Goal: Task Accomplishment & Management: Use online tool/utility

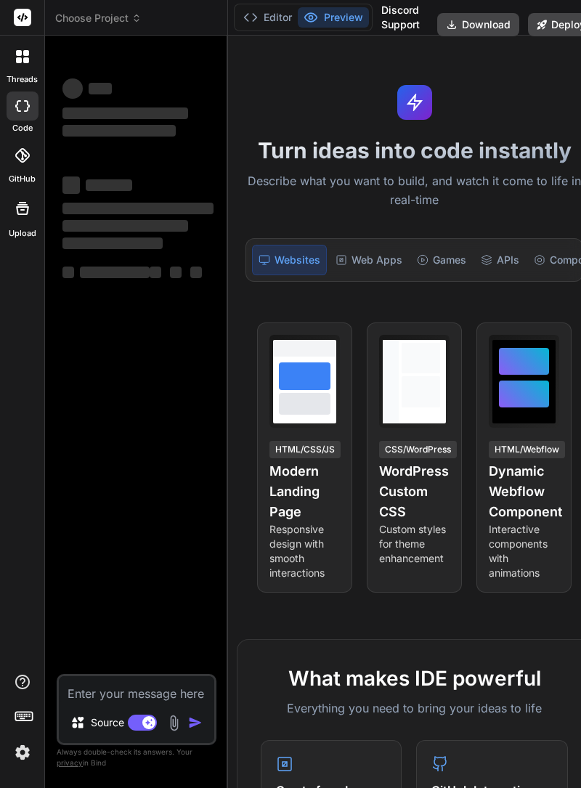
click at [126, 12] on span "Choose Project" at bounding box center [98, 18] width 86 height 15
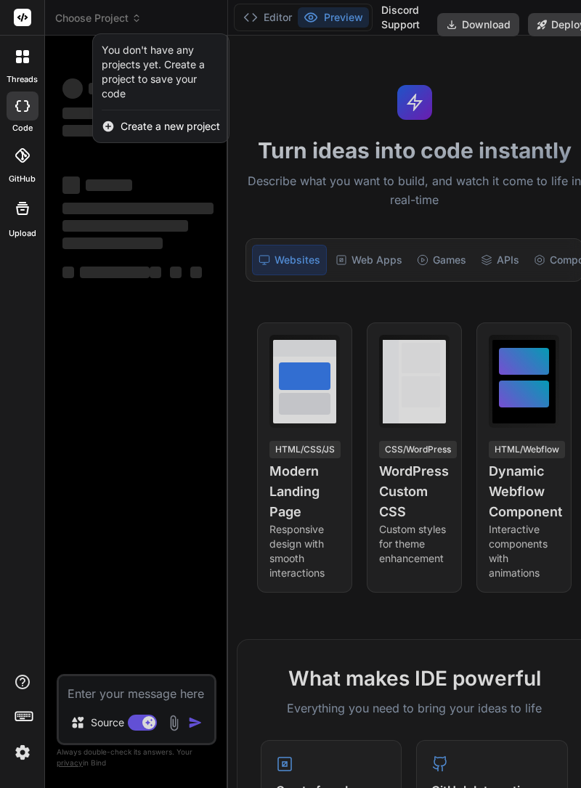
click at [176, 223] on div at bounding box center [290, 394] width 581 height 788
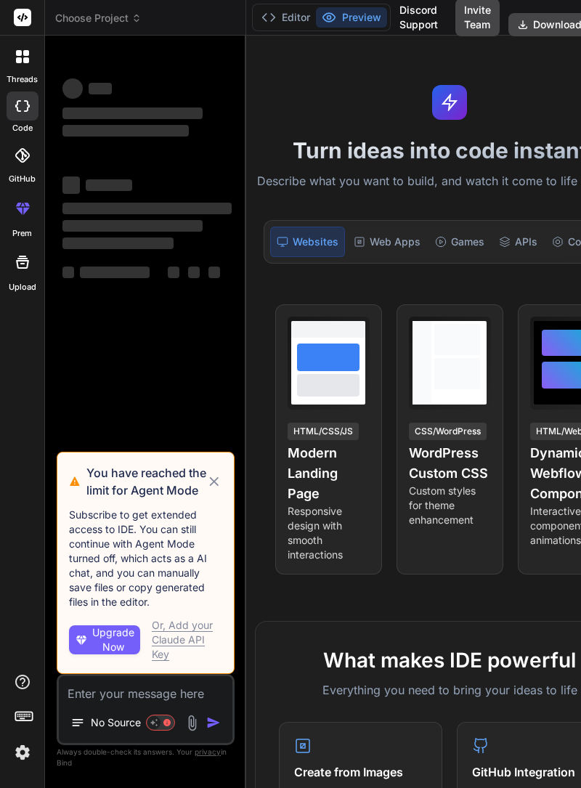
click at [137, 20] on icon at bounding box center [137, 18] width 10 height 10
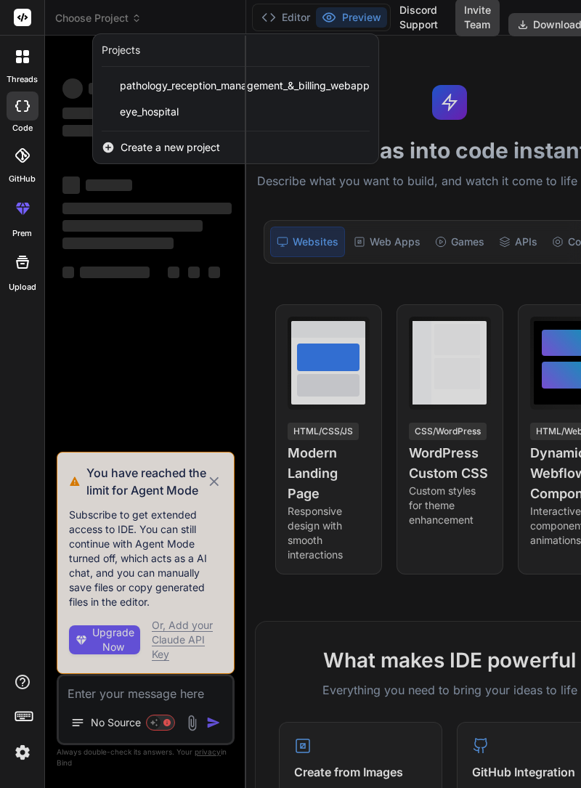
click at [235, 81] on span "pathology_reception_management_&_billing_webapp" at bounding box center [245, 85] width 250 height 15
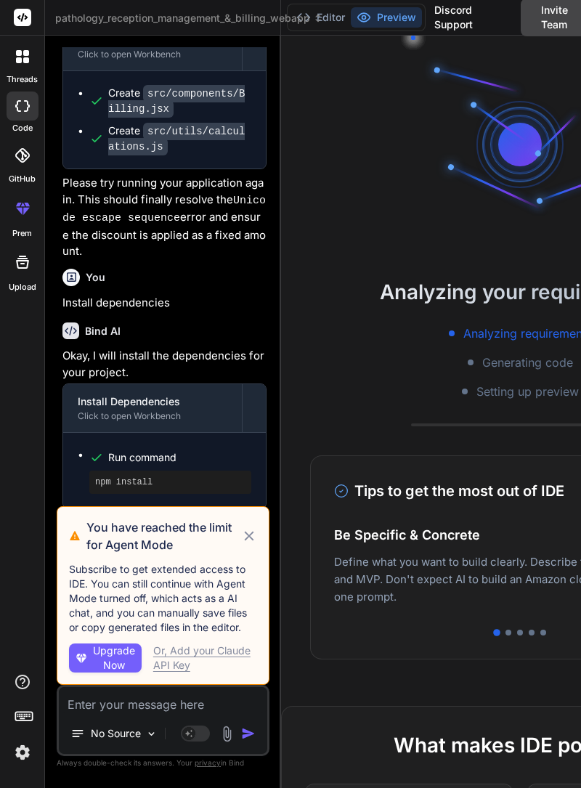
scroll to position [1377, 0]
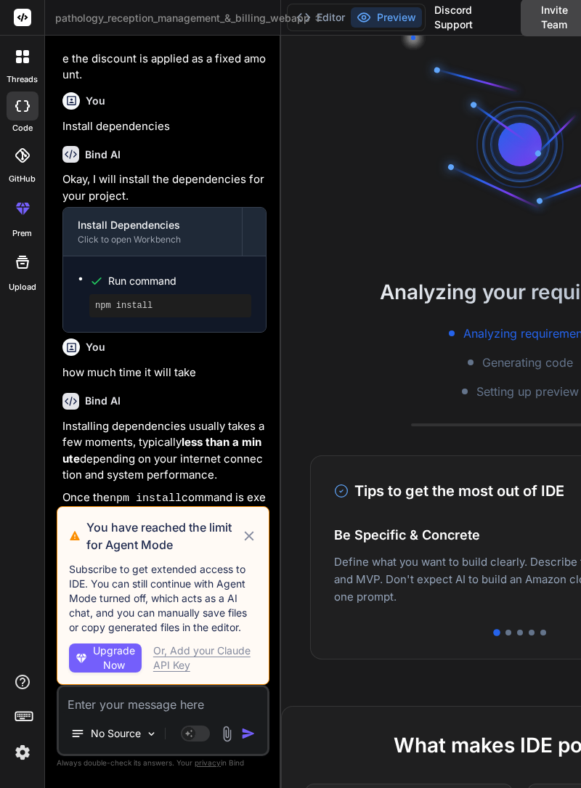
click at [250, 545] on icon at bounding box center [249, 536] width 16 height 17
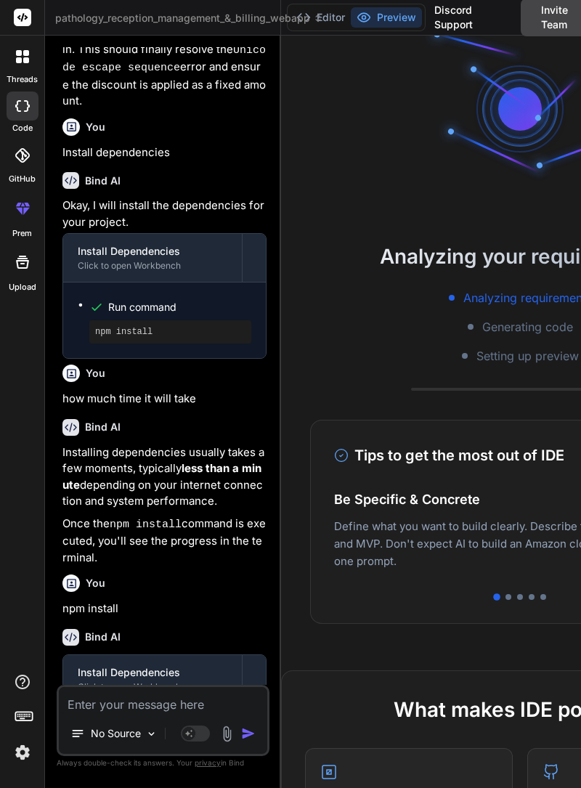
scroll to position [0, 0]
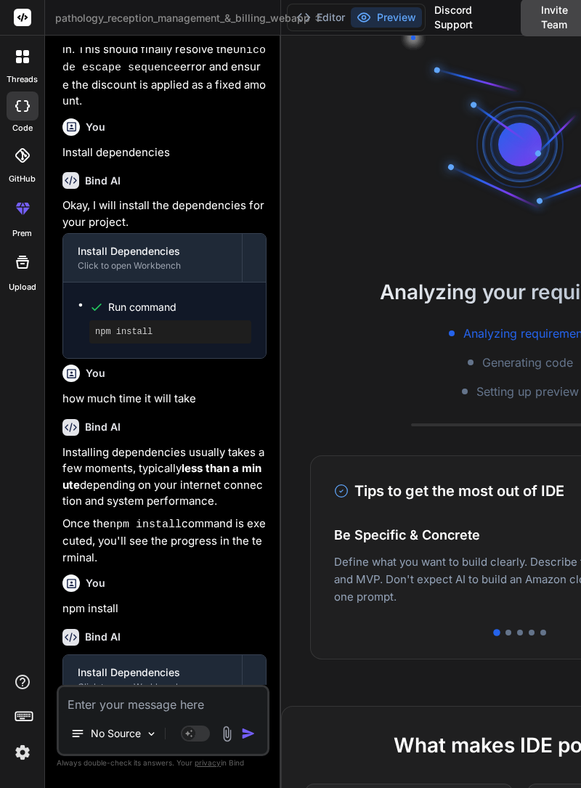
click at [320, 15] on icon at bounding box center [318, 16] width 4 height 2
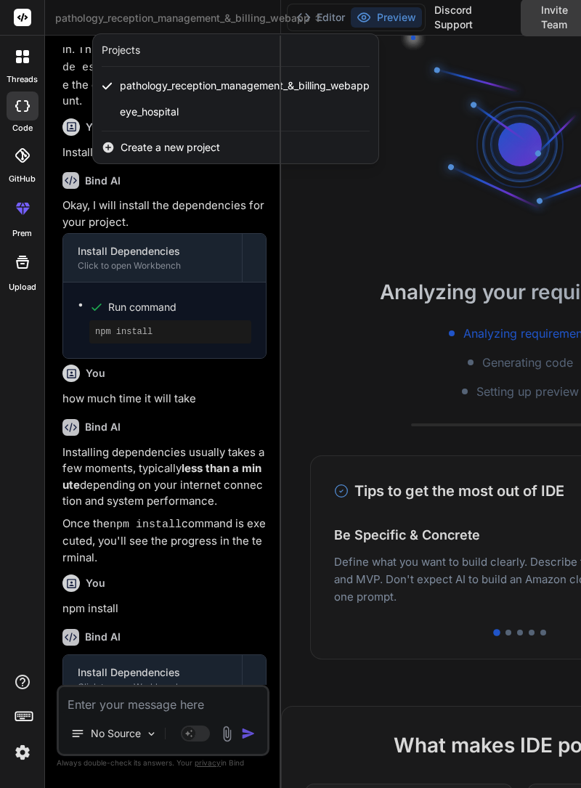
click at [420, 129] on div at bounding box center [290, 394] width 581 height 788
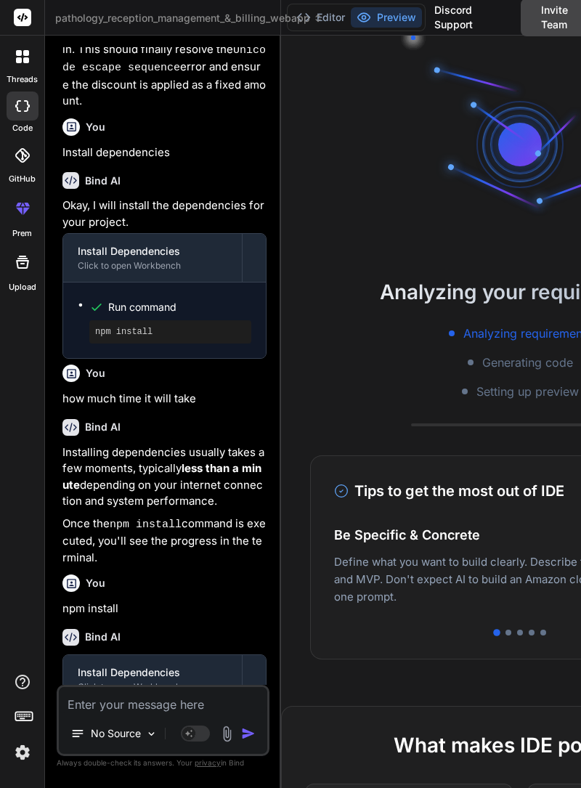
click at [329, 19] on button "Editor" at bounding box center [321, 17] width 60 height 20
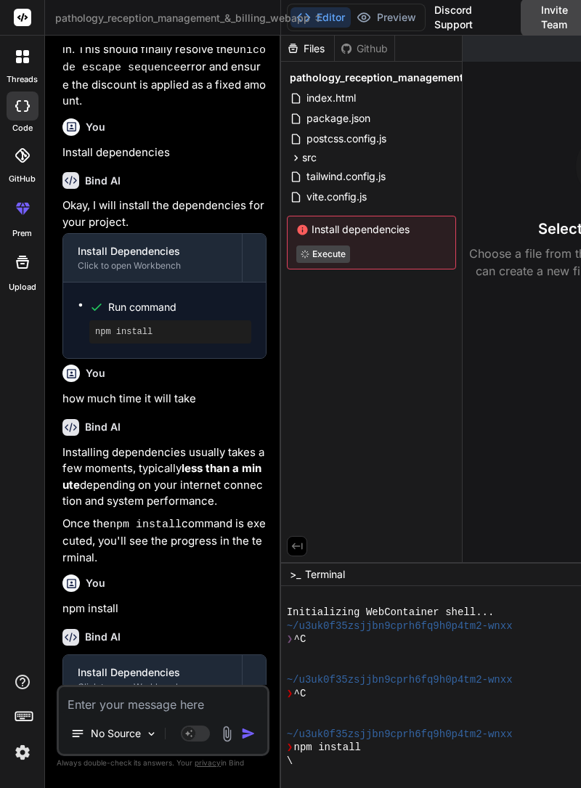
click at [400, 12] on button "Preview" at bounding box center [386, 17] width 71 height 20
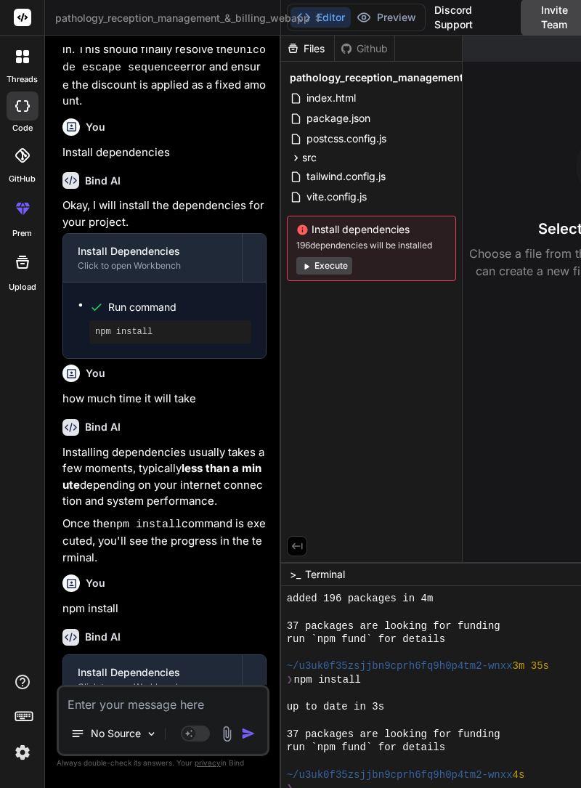
scroll to position [177, 0]
click at [162, 714] on textarea at bounding box center [163, 700] width 209 height 26
type textarea "x"
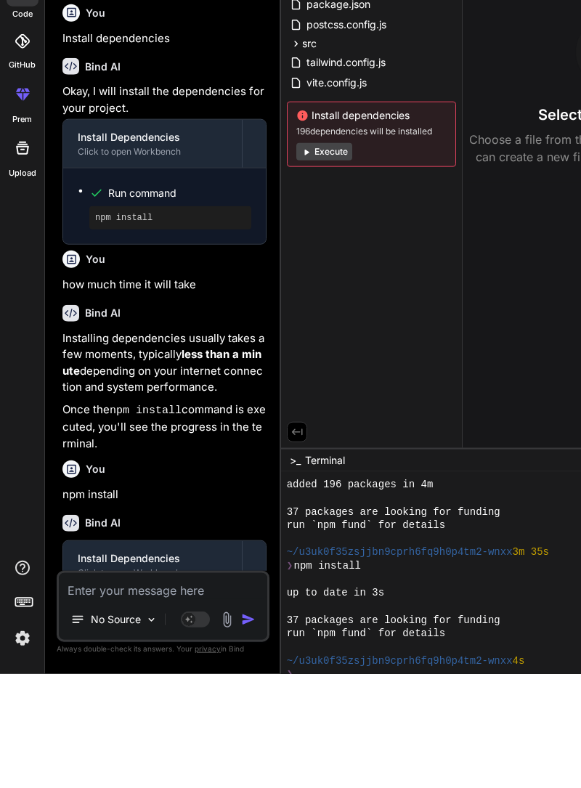
scroll to position [70, 0]
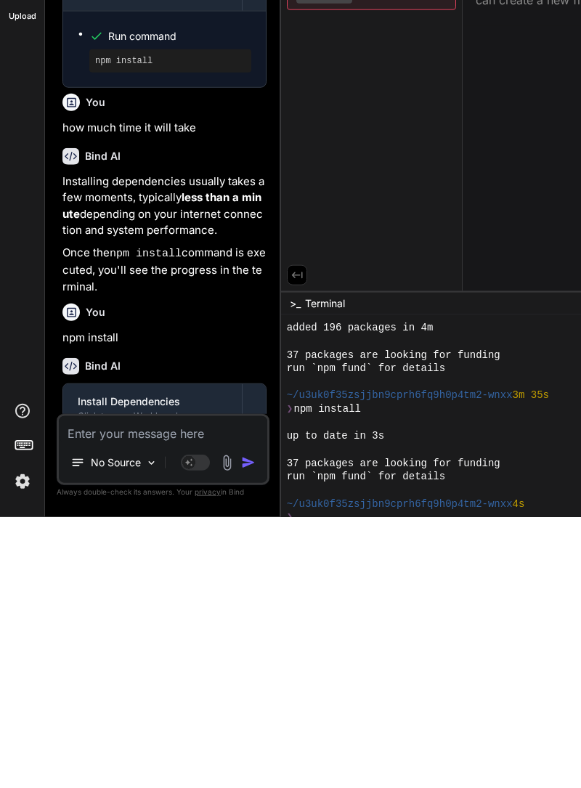
type textarea "R"
type textarea "x"
type textarea "Ru"
type textarea "x"
type textarea "Run"
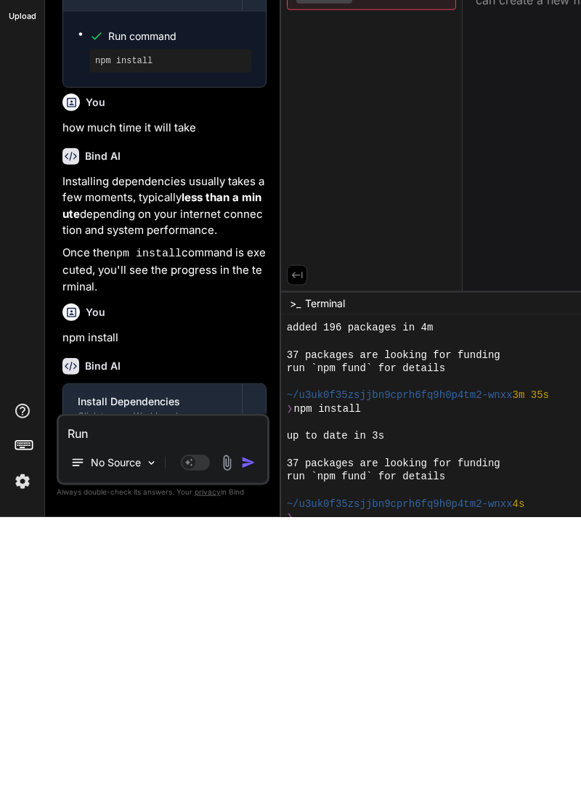
type textarea "x"
type textarea "Run"
type textarea "x"
type textarea "Run"
click at [250, 729] on img "button" at bounding box center [248, 734] width 15 height 15
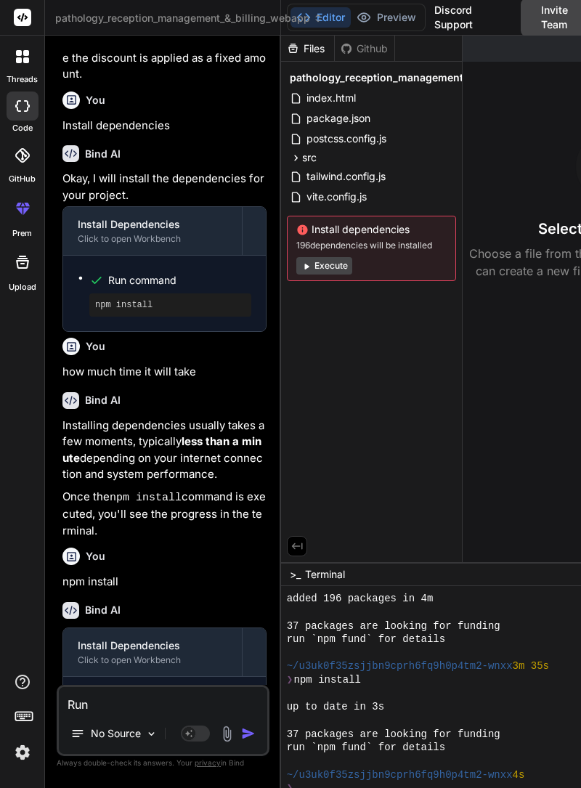
scroll to position [1502, 0]
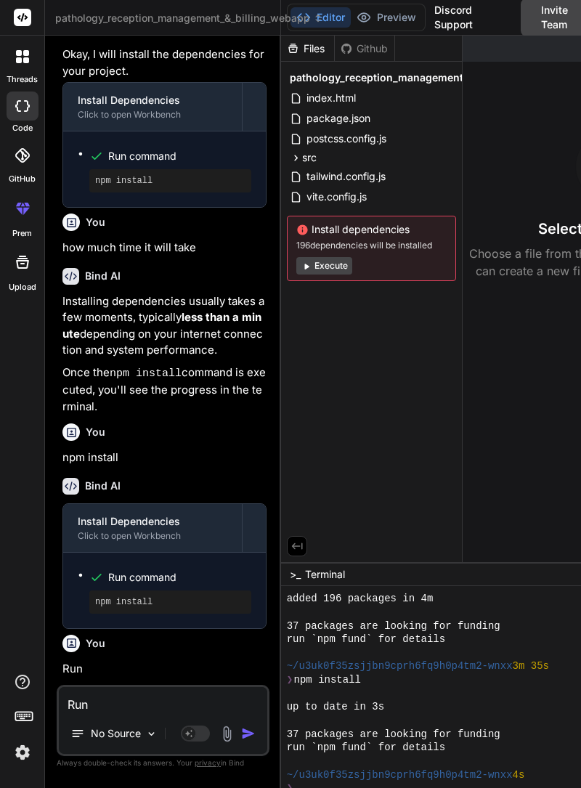
click at [336, 257] on button "Execute" at bounding box center [324, 265] width 56 height 17
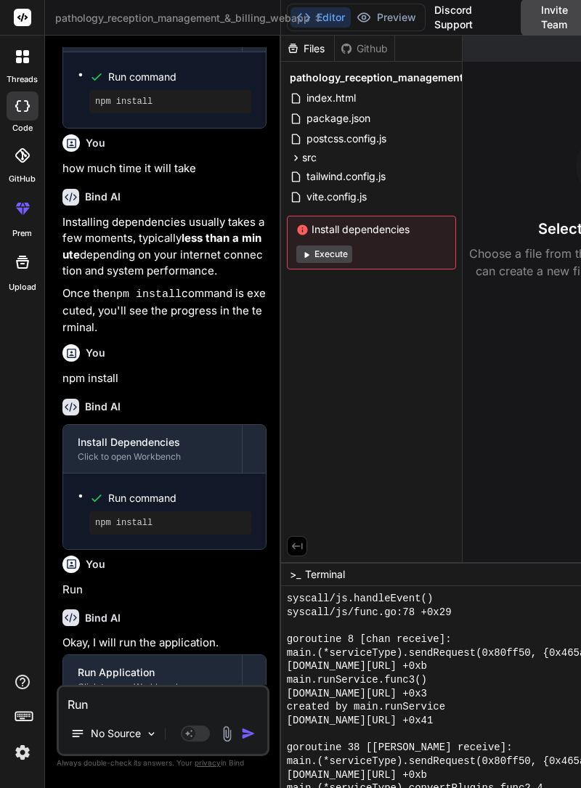
scroll to position [1004, 0]
click at [139, 714] on textarea "Run" at bounding box center [163, 700] width 209 height 26
type textarea "x"
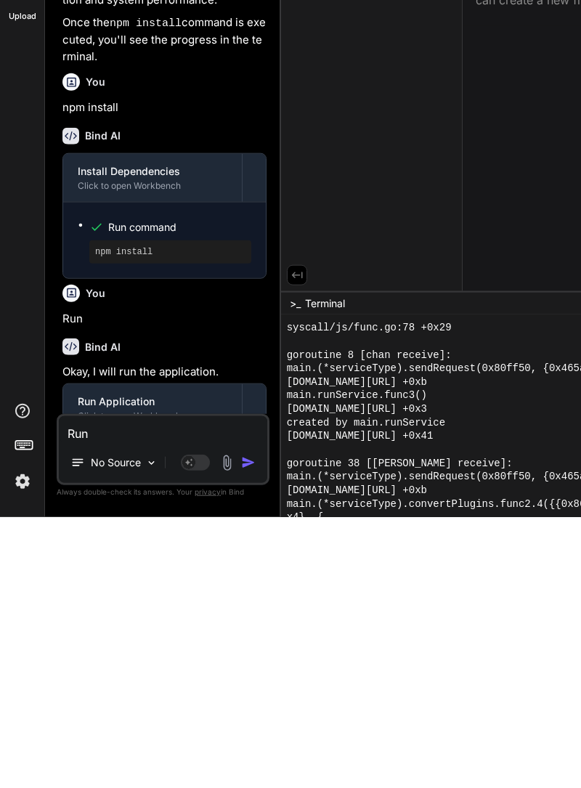
scroll to position [70, 0]
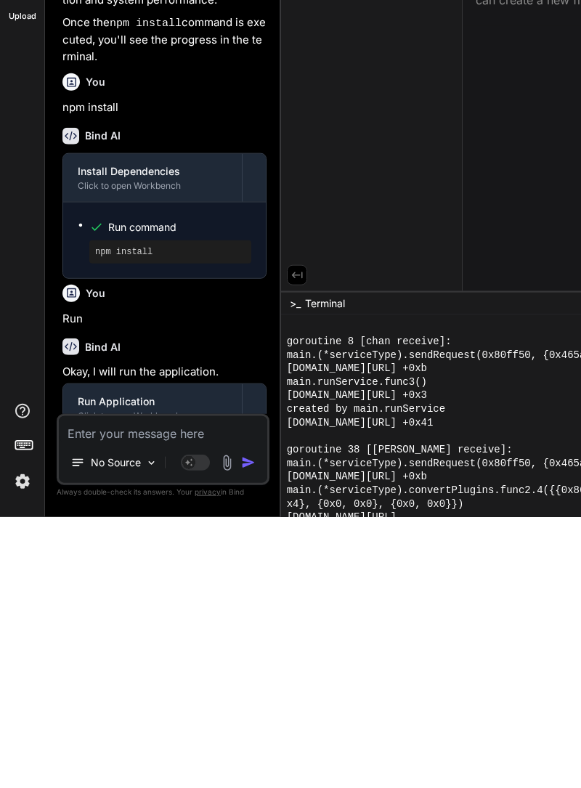
type textarea "F"
type textarea "x"
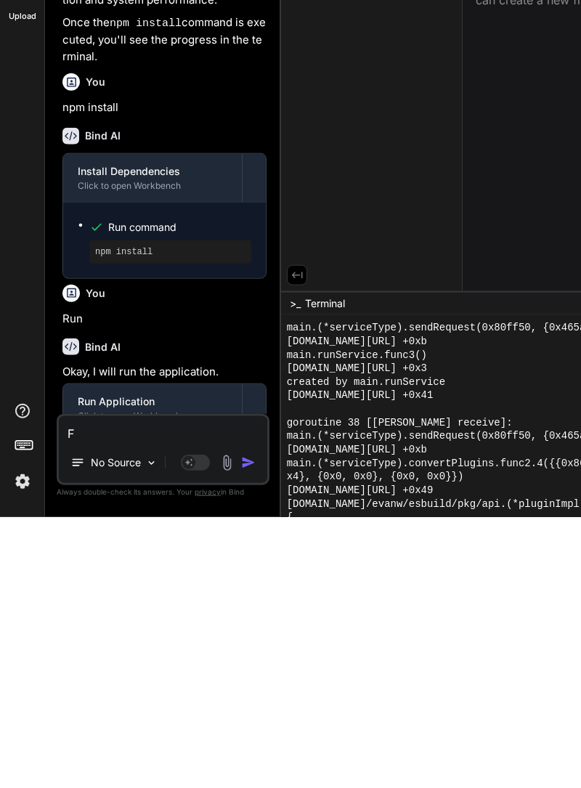
type textarea "Fi"
type textarea "x"
type textarea "Fix"
type textarea "x"
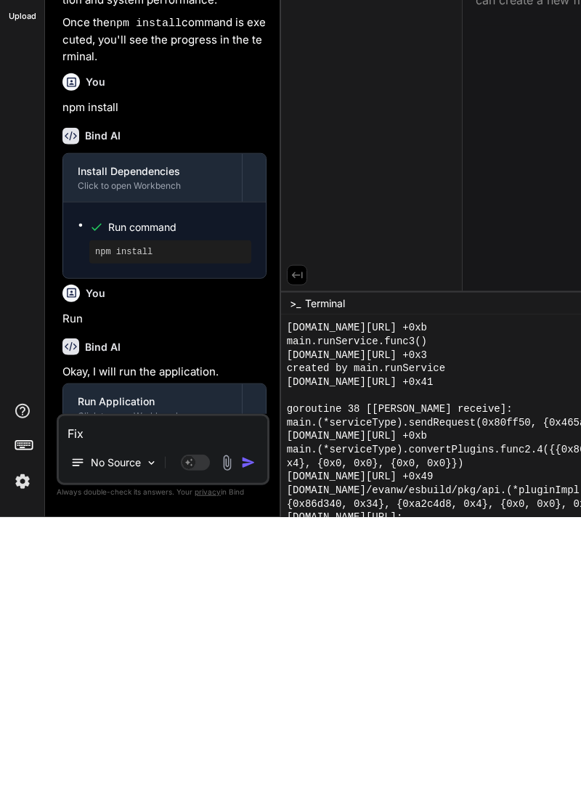
type textarea "Fix"
type textarea "x"
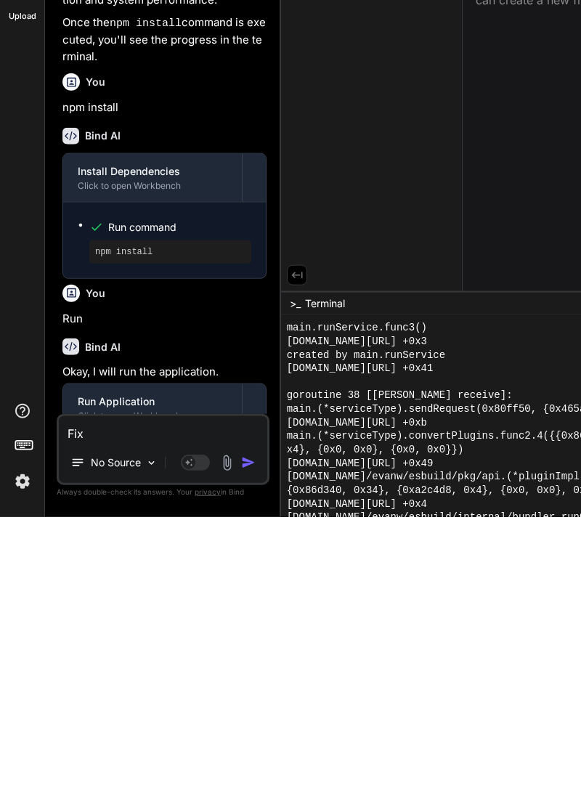
scroll to position [1099, 0]
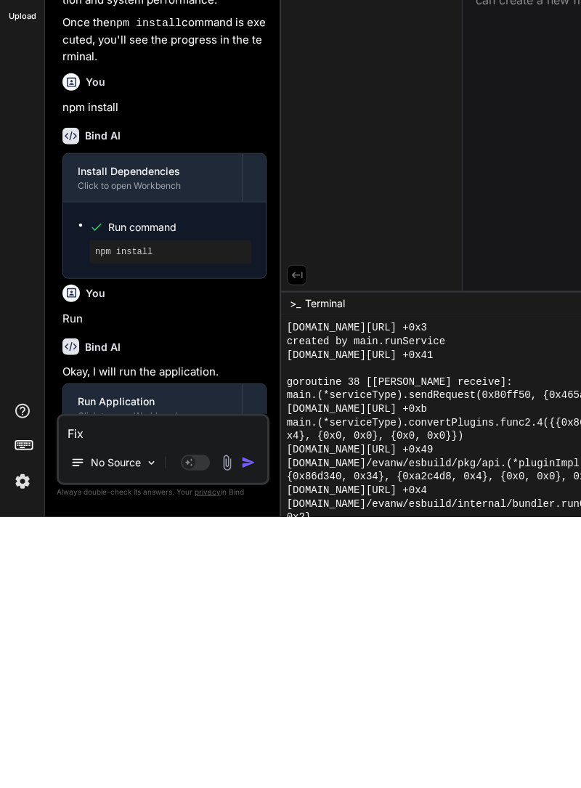
type textarea "Fix i"
type textarea "x"
type textarea "Fix it"
type textarea "x"
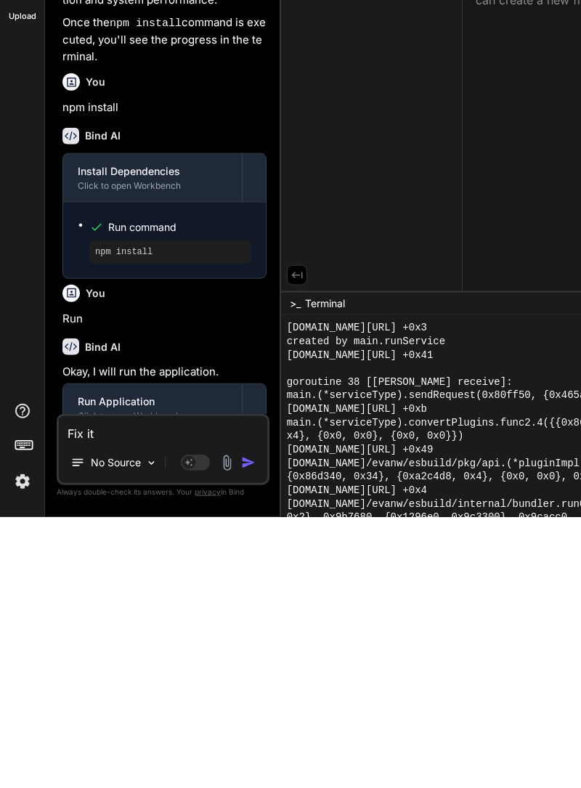
type textarea "Fix it"
click at [249, 728] on img "button" at bounding box center [248, 734] width 15 height 15
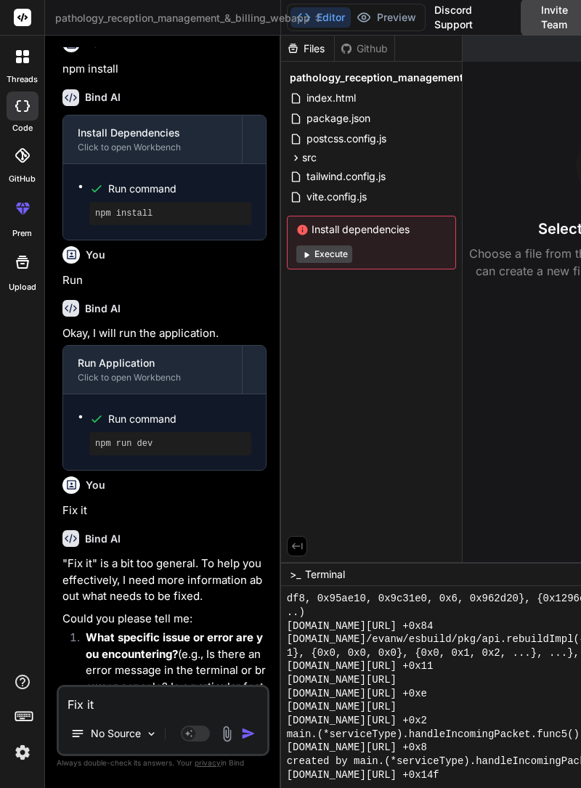
scroll to position [1946, 0]
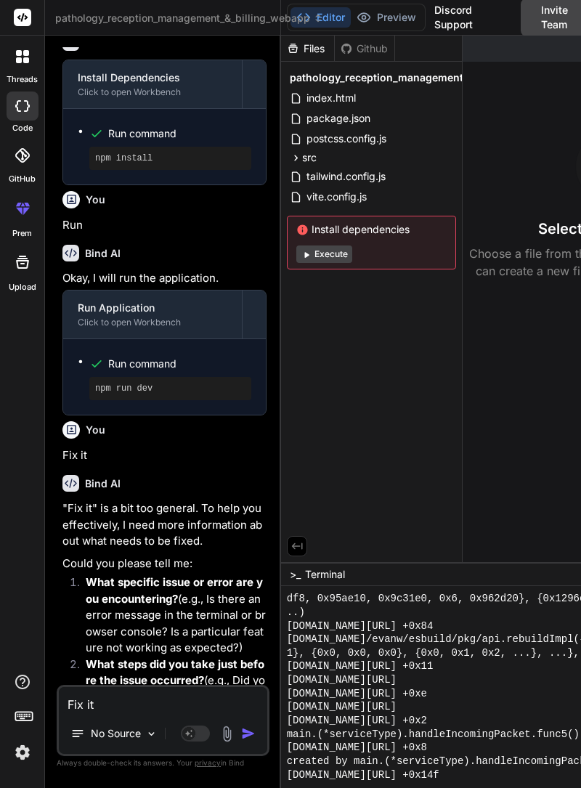
click at [142, 696] on textarea "Fix it" at bounding box center [163, 700] width 209 height 26
type textarea "x"
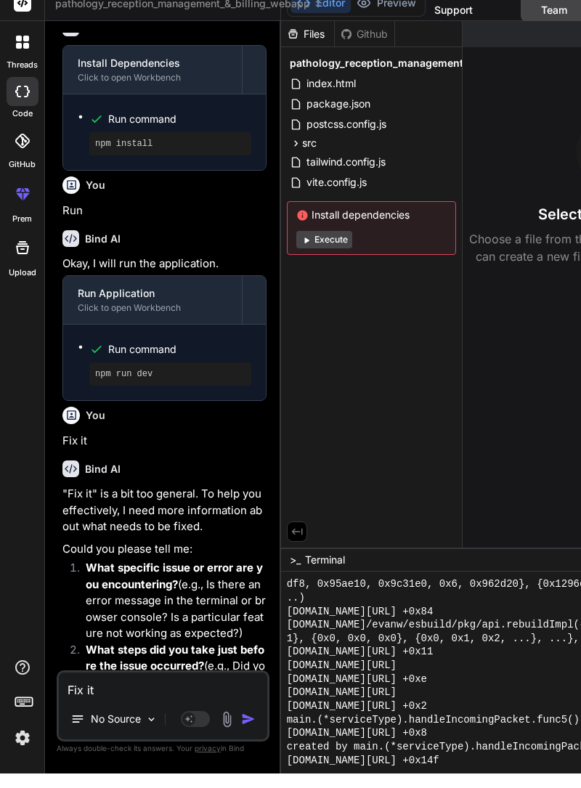
scroll to position [70, 0]
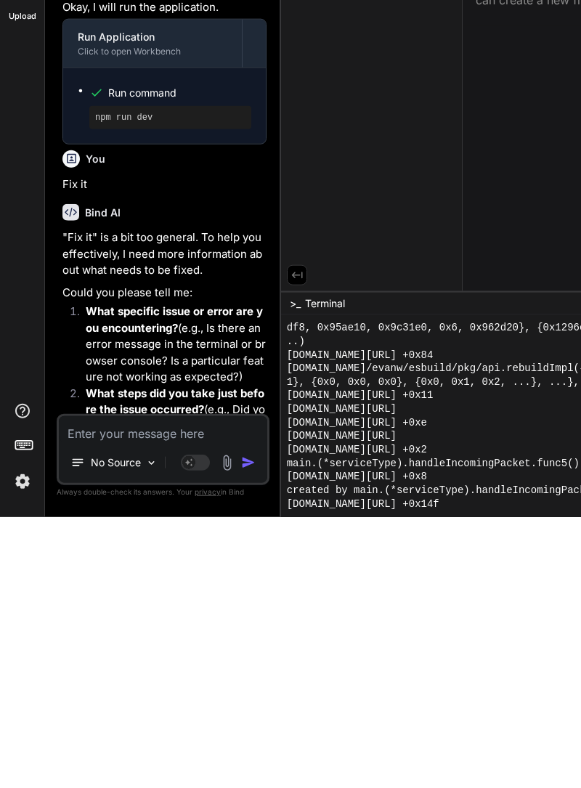
type textarea "F"
type textarea "x"
type textarea "Fi"
type textarea "x"
type textarea "Fix"
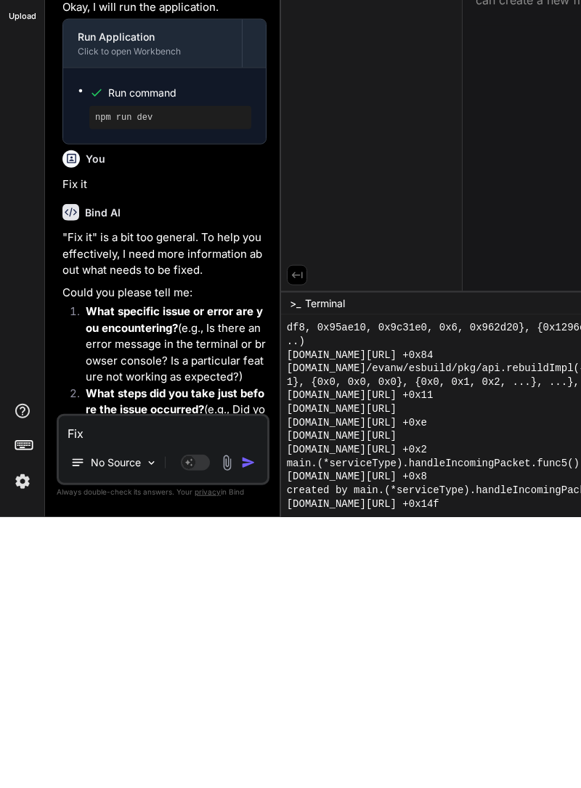
type textarea "x"
type textarea "Fix"
type textarea "x"
type textarea "Fix i"
type textarea "x"
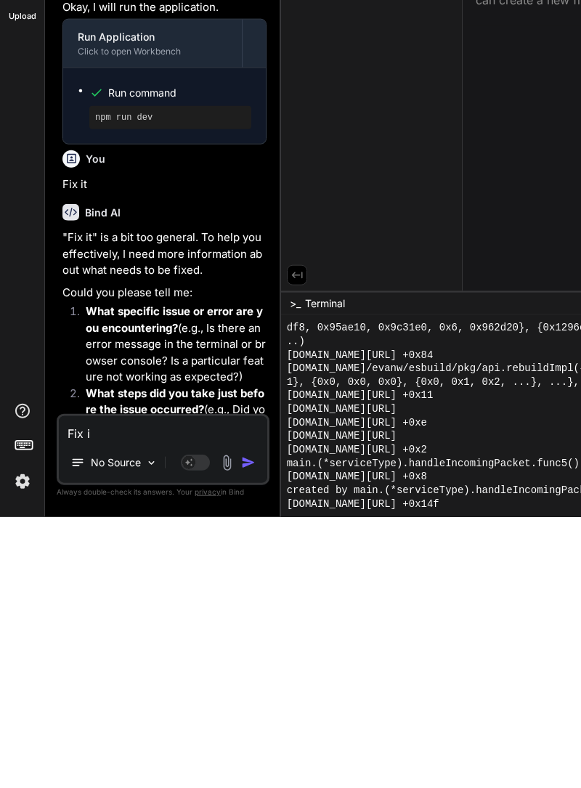
type textarea "Fix in"
type textarea "x"
type textarea "Fix ins"
type textarea "x"
type textarea "Fix inst"
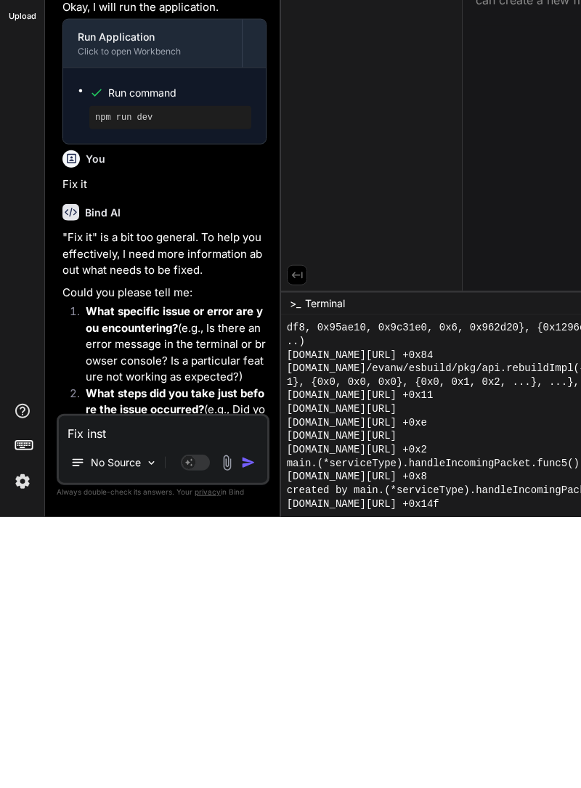
type textarea "x"
type textarea "Fix insta"
type textarea "x"
type textarea "Fix instal"
type textarea "x"
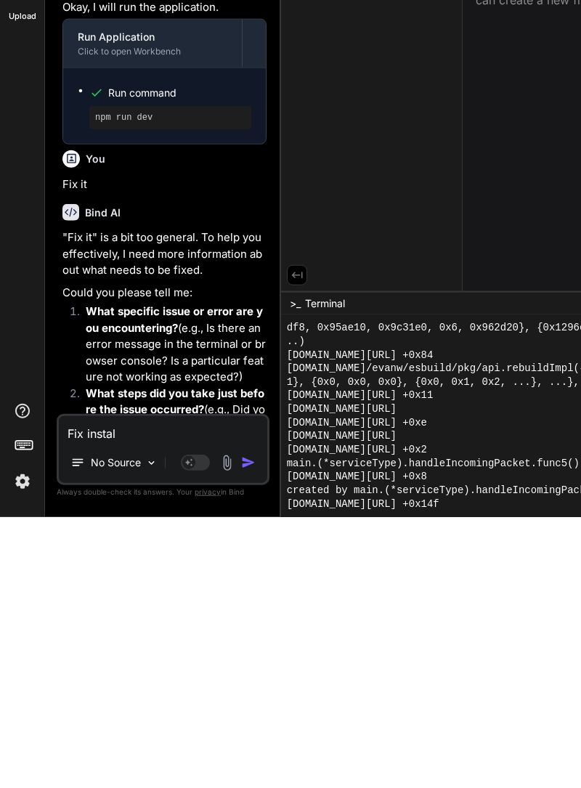
type textarea "Fix install"
type textarea "x"
type textarea "Fix install"
type textarea "x"
type textarea "Fix install d"
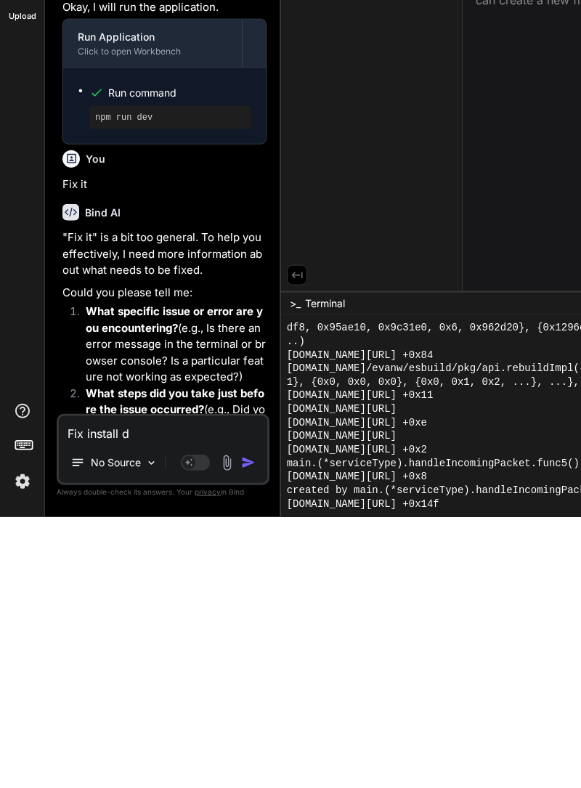
type textarea "x"
type textarea "Fix install de"
type textarea "x"
type textarea "Fix install dep"
type textarea "x"
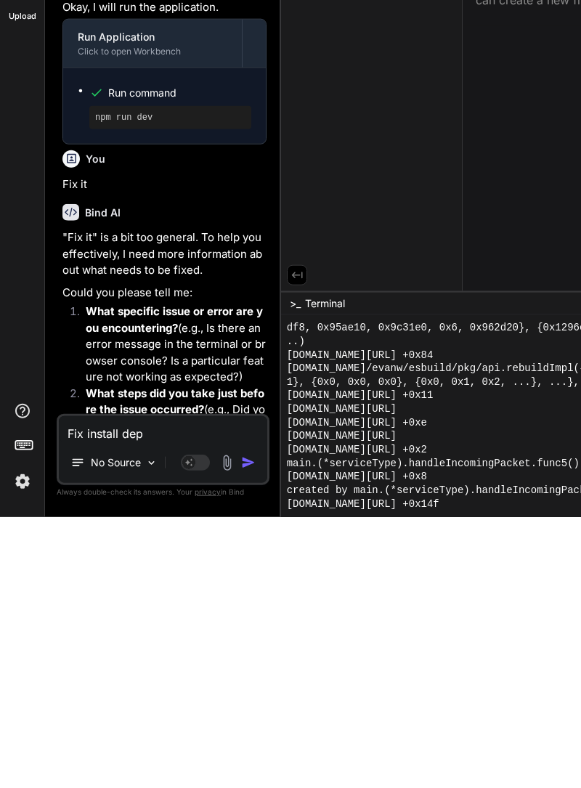
type textarea "Fix install depe"
type textarea "x"
type textarea "Fix install [MEDICAL_DATA]"
type textarea "x"
type textarea "Fix install depend"
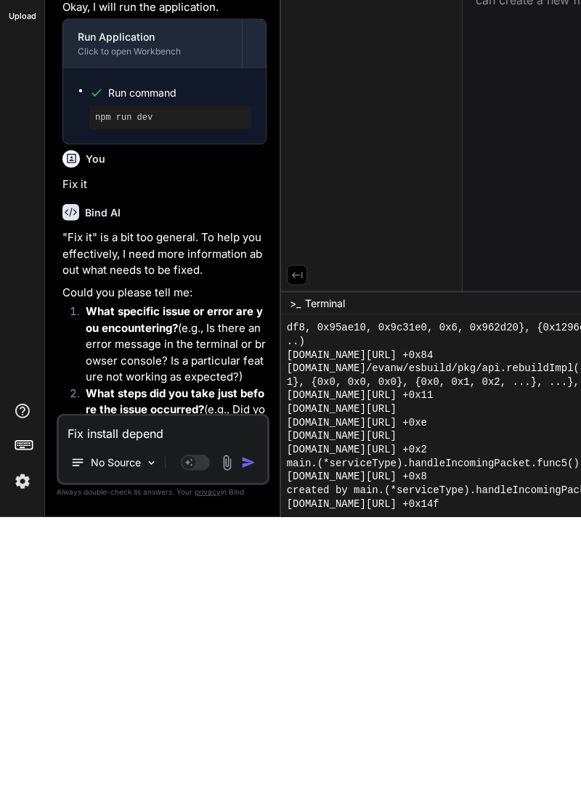
type textarea "x"
type textarea "Fix install depende"
type textarea "x"
type textarea "Fix install dependen"
type textarea "x"
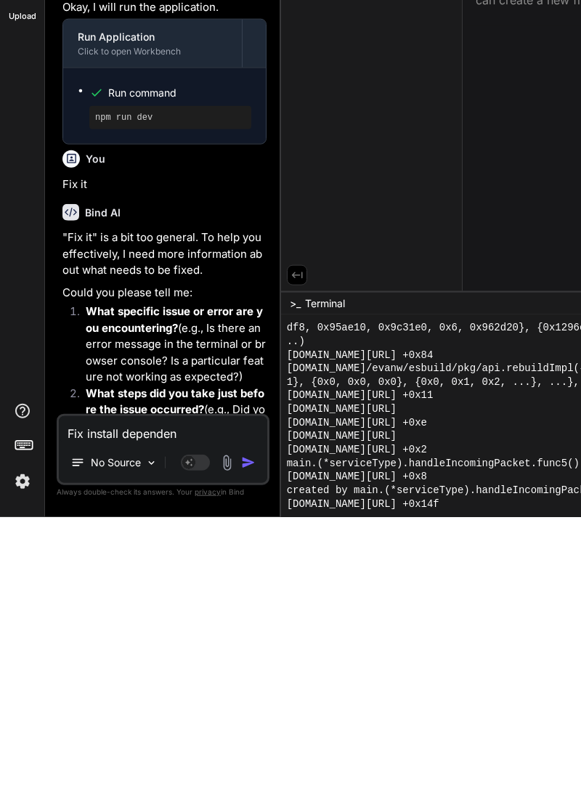
type textarea "Fix install dependenc"
type textarea "x"
type textarea "Fix install dependenci"
type textarea "x"
type textarea "Fix install dependencies"
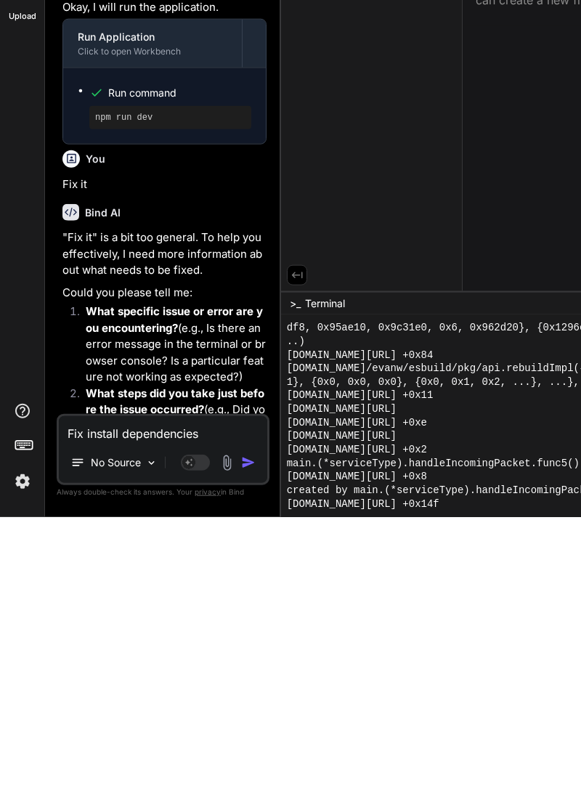
type textarea "x"
type textarea "Fix install dependencies"
click at [256, 728] on img "button" at bounding box center [248, 734] width 15 height 15
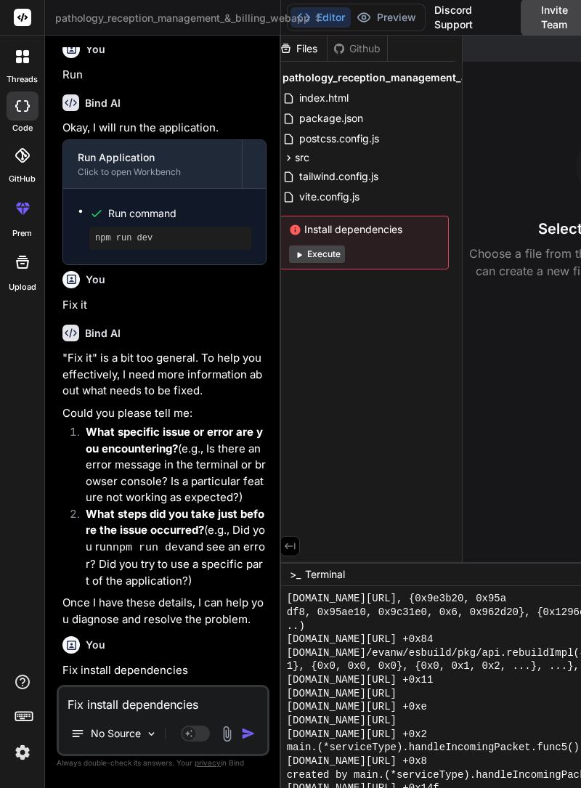
scroll to position [2096, 0]
click at [332, 246] on button "Execute" at bounding box center [317, 254] width 56 height 17
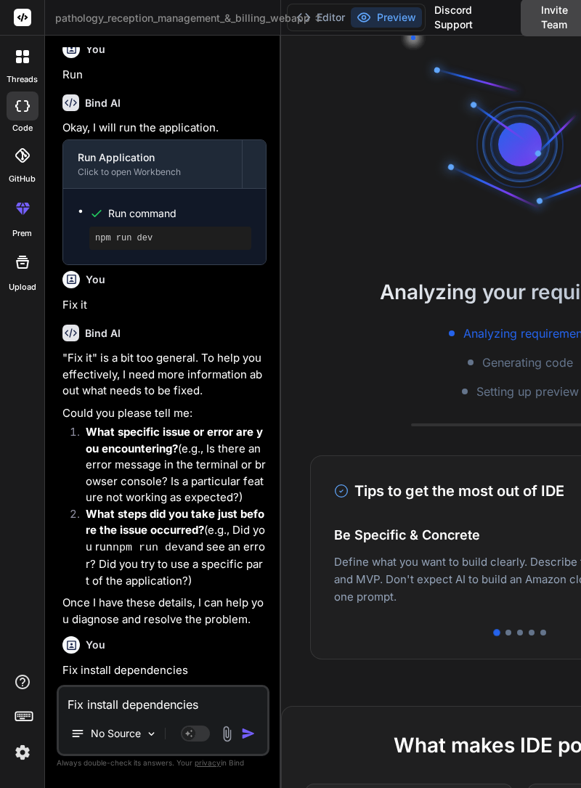
scroll to position [0, 0]
click at [326, 19] on button "Editor" at bounding box center [321, 17] width 60 height 20
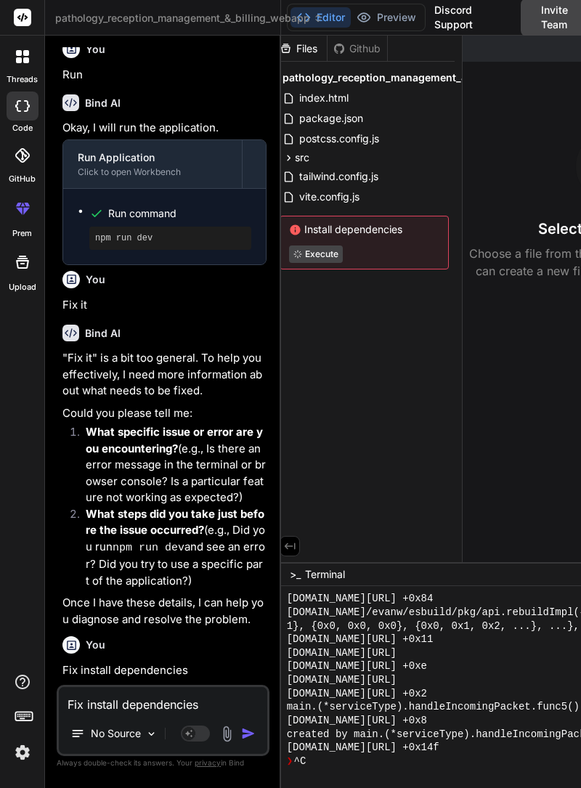
scroll to position [1578, 0]
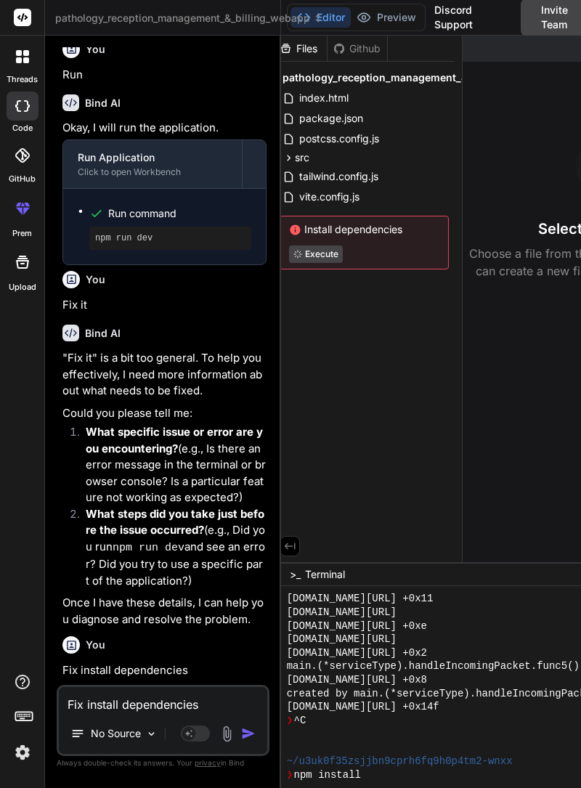
click at [468, 769] on span "~/u3uk0f35zsjjbn9cprh6fq9h0p4tm2-wnxx" at bounding box center [400, 762] width 226 height 14
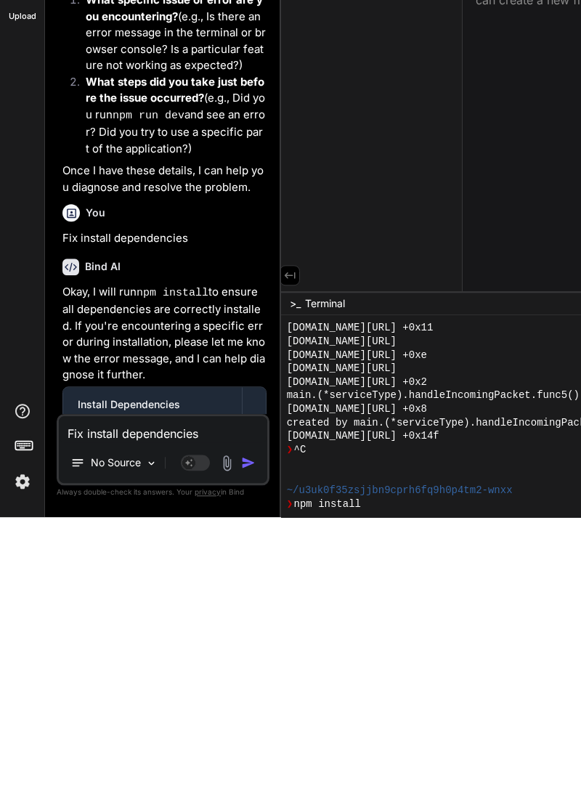
scroll to position [70, 0]
click at [190, 669] on div "Install Dependencies" at bounding box center [153, 676] width 150 height 15
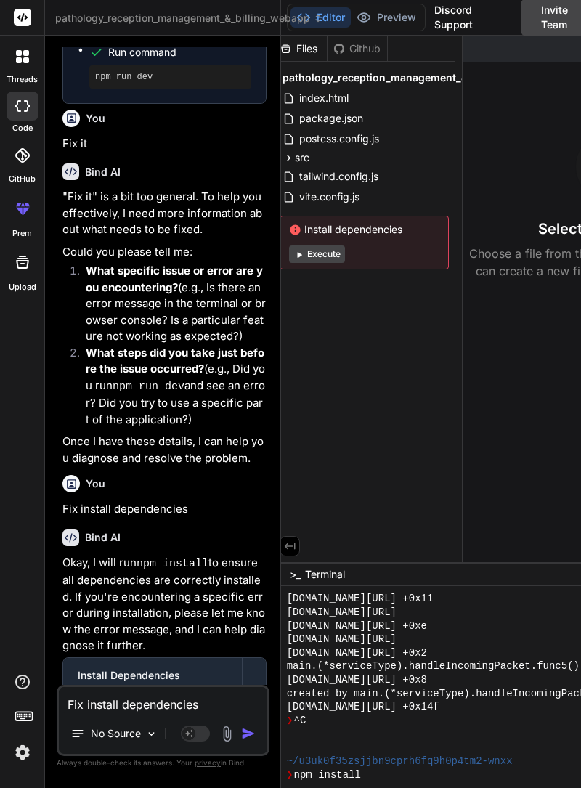
click at [326, 246] on button "Execute" at bounding box center [317, 254] width 56 height 17
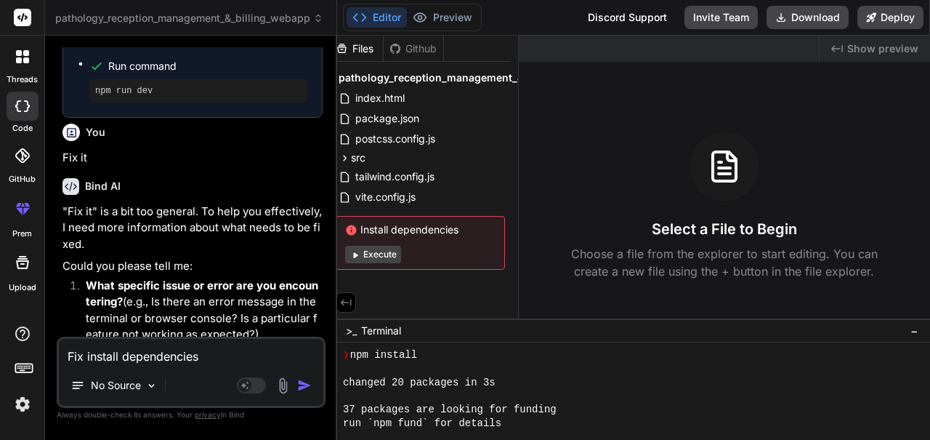
scroll to position [0, 0]
click at [581, 115] on div "Created with Pixso. Show preview Select a File to Begin Choose a file from the …" at bounding box center [724, 177] width 411 height 283
click at [581, 46] on span "Show preview" at bounding box center [882, 48] width 71 height 15
click at [581, 49] on span "Show preview" at bounding box center [882, 48] width 71 height 15
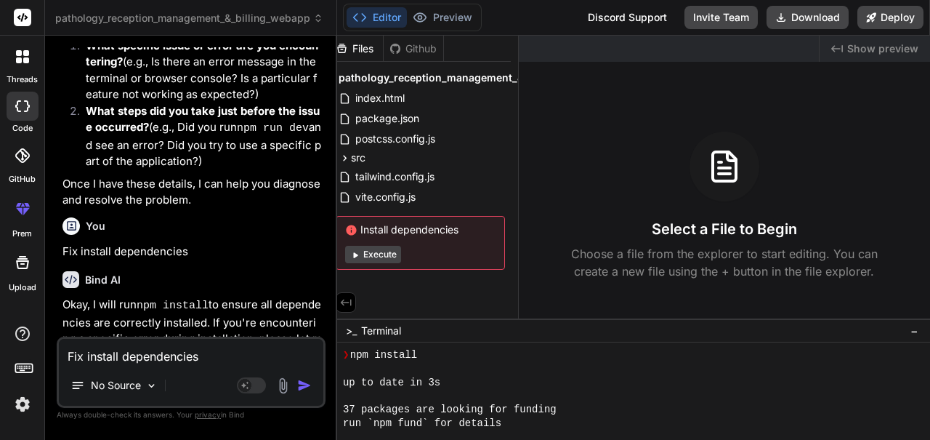
scroll to position [2332, 0]
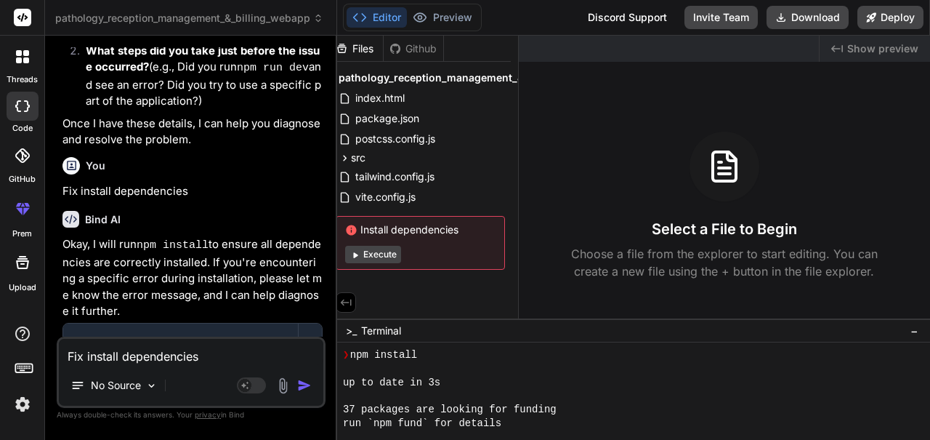
click at [221, 363] on textarea "Fix install dependencies" at bounding box center [191, 352] width 265 height 26
type textarea "x"
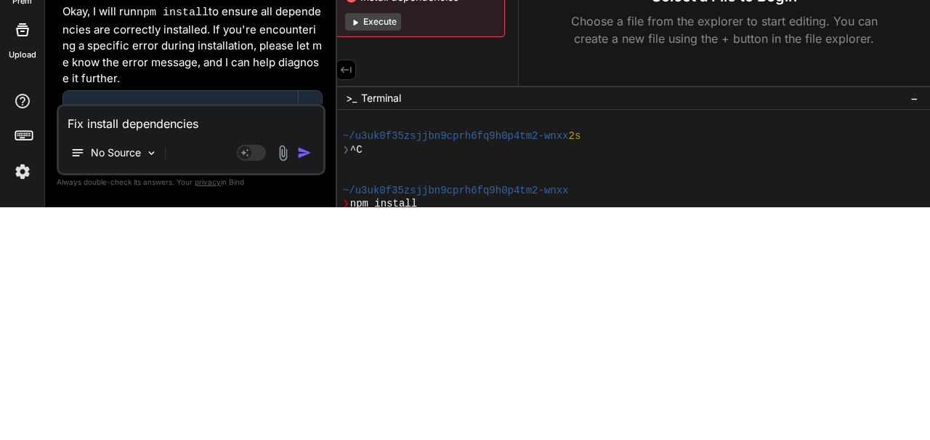
scroll to position [2112, 0]
type textarea "N"
type textarea "x"
type textarea "No"
type textarea "x"
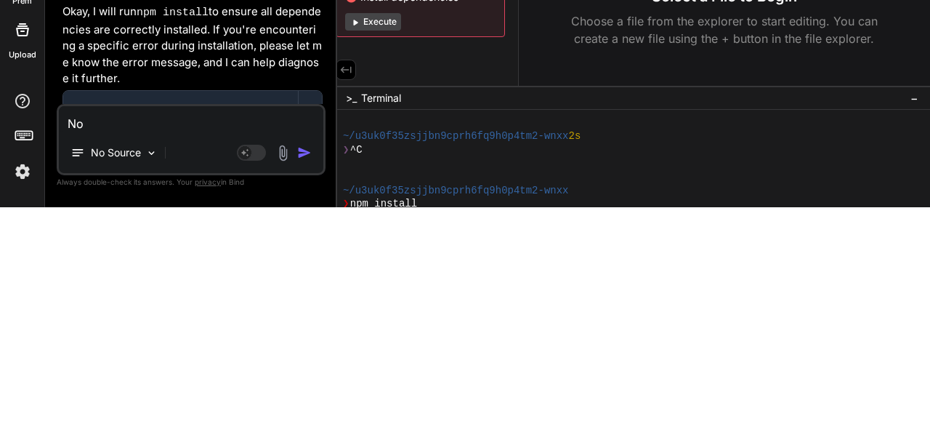
type textarea "No"
type textarea "x"
type textarea "No p"
type textarea "x"
type textarea "No pr"
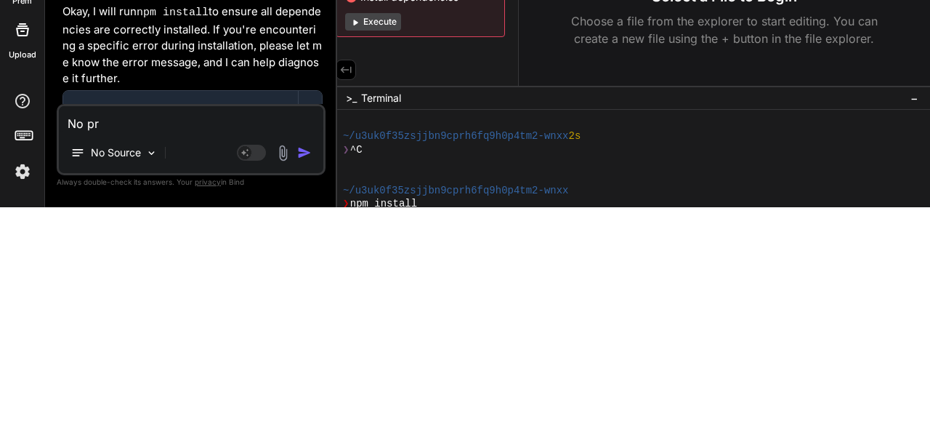
type textarea "x"
type textarea "No pre"
type textarea "x"
type textarea "No prev"
type textarea "x"
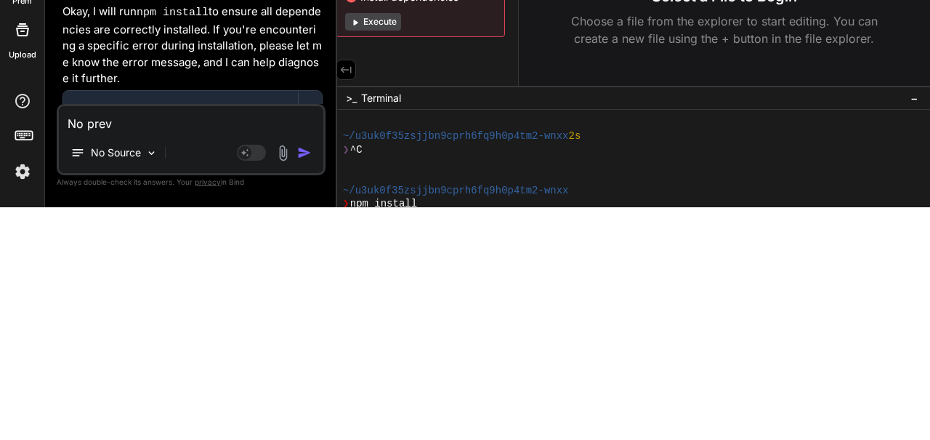
type textarea "No previ"
type textarea "x"
type textarea "No previe"
type textarea "x"
type textarea "No preview"
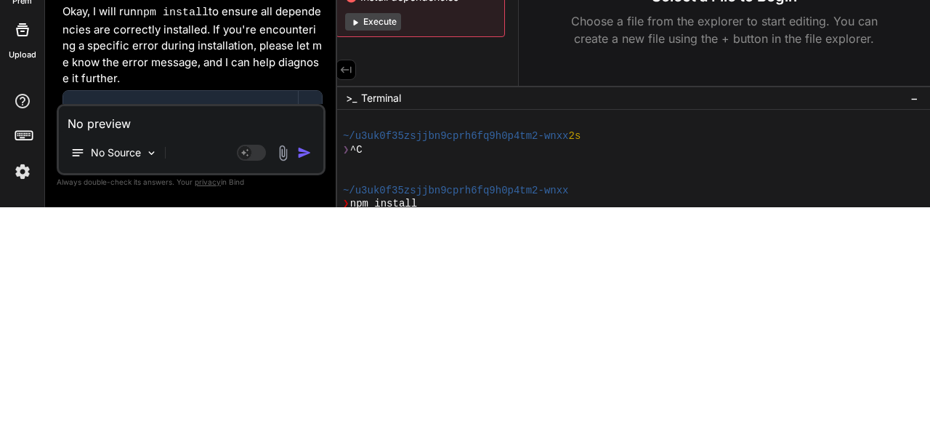
type textarea "x"
type textarea "No preview"
click at [311, 389] on img "button" at bounding box center [304, 385] width 15 height 15
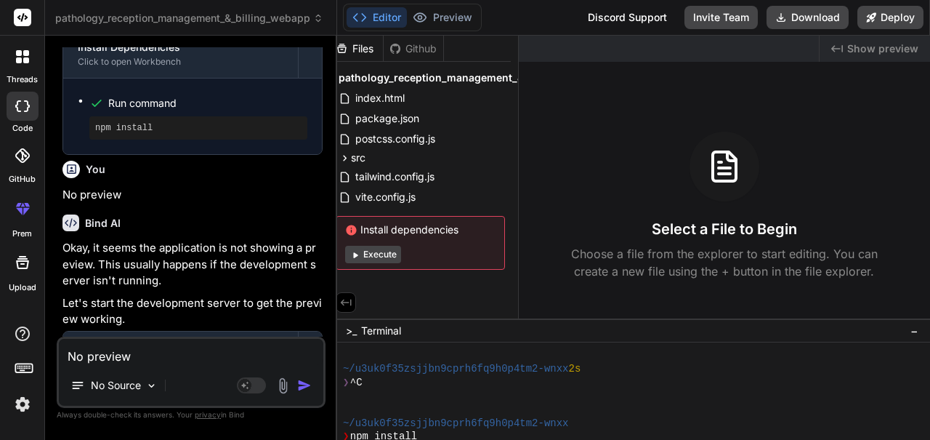
scroll to position [2633, 0]
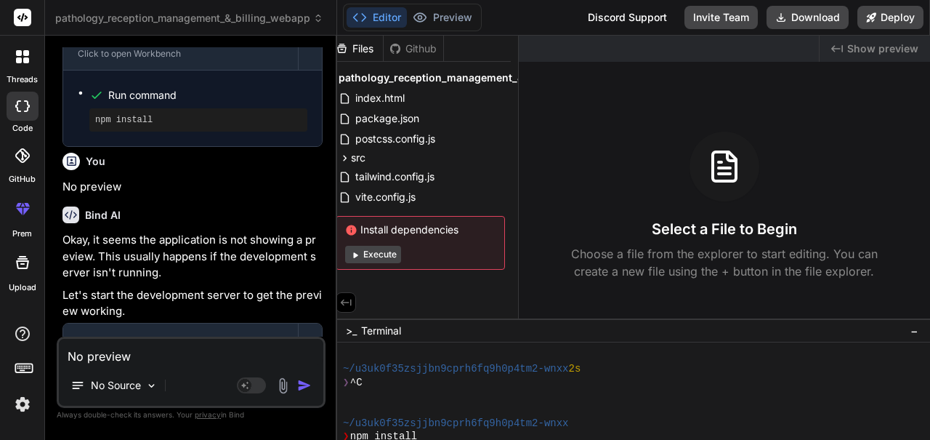
click at [217, 358] on textarea "No preview" at bounding box center [191, 352] width 265 height 26
type textarea "x"
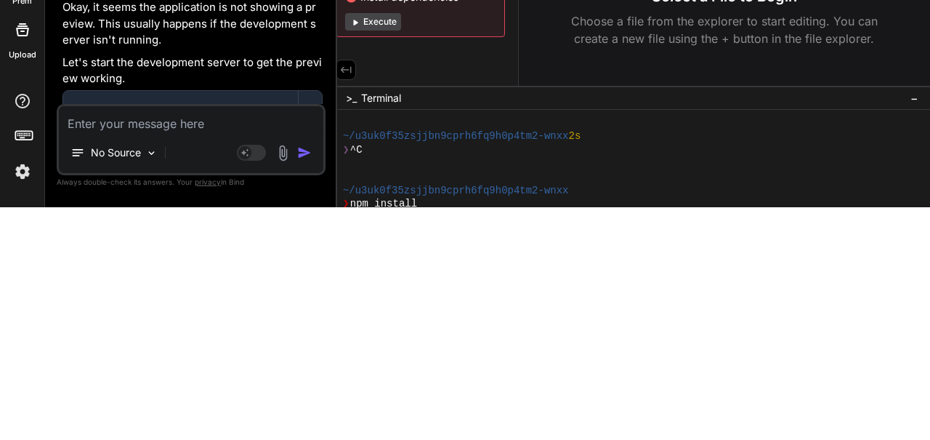
type textarea "N"
type textarea "x"
type textarea "No"
type textarea "x"
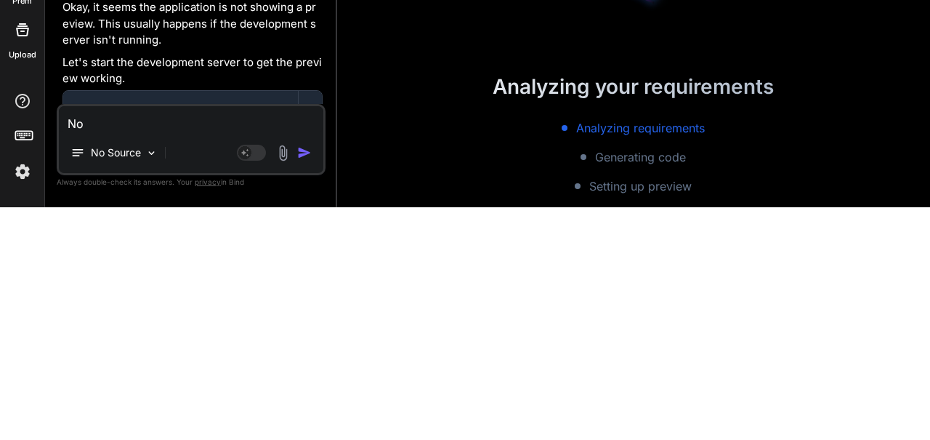
type textarea "No"
type textarea "x"
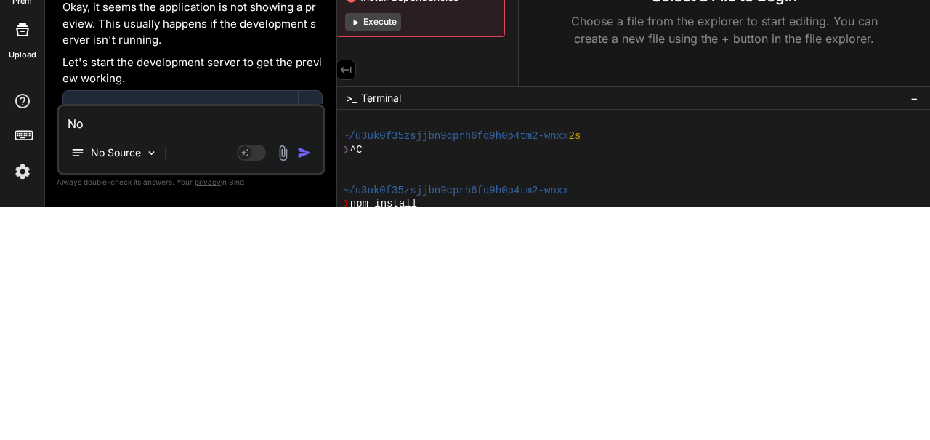
type textarea "No p"
type textarea "x"
type textarea "No pr"
type textarea "x"
type textarea "No pre"
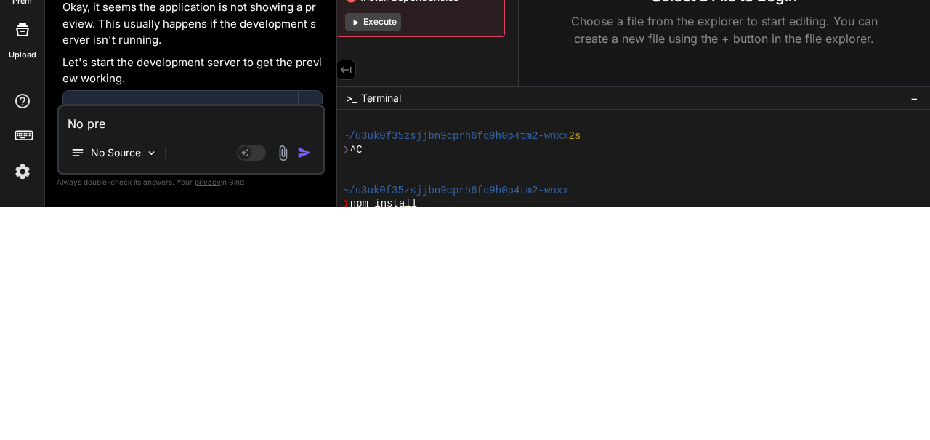
type textarea "x"
type textarea "No prev"
type textarea "x"
type textarea "No previ"
type textarea "x"
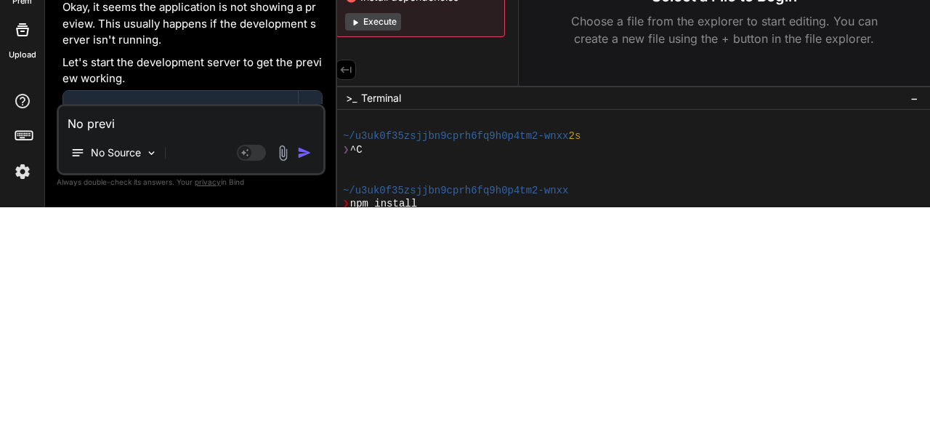
type textarea "No preview"
type textarea "x"
type textarea "No preview"
click at [307, 381] on img "button" at bounding box center [304, 385] width 15 height 15
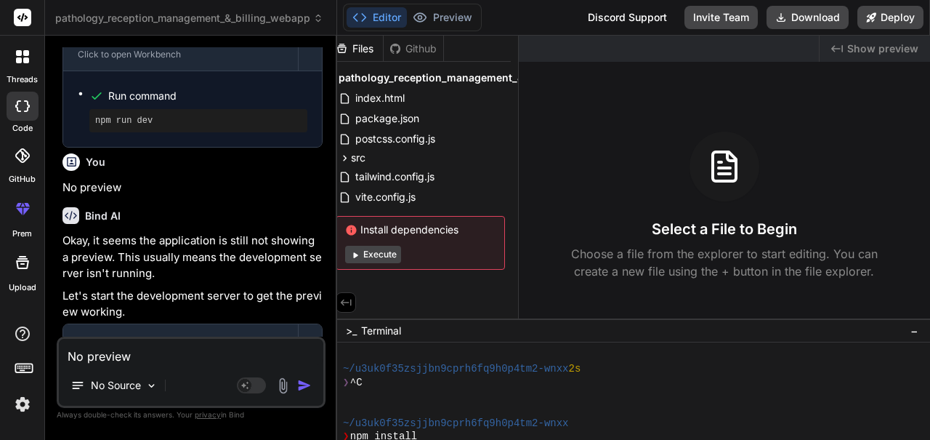
scroll to position [0, 0]
click at [122, 365] on textarea "No preview" at bounding box center [191, 352] width 265 height 26
type textarea "x"
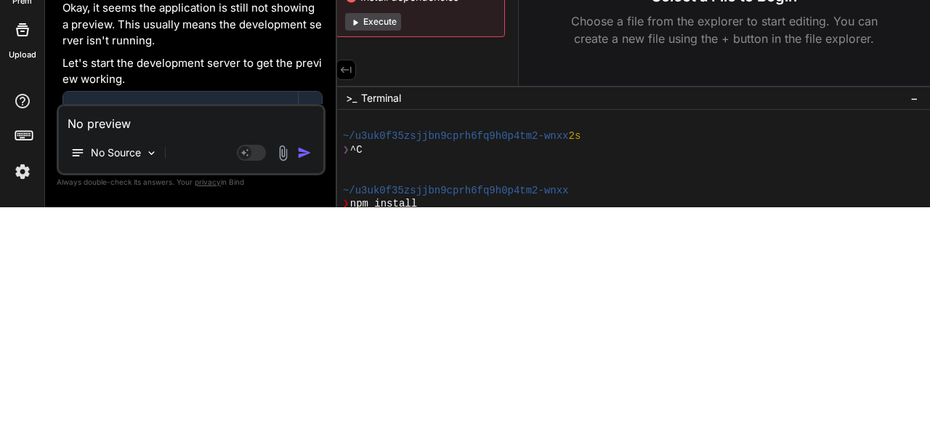
scroll to position [70, 0]
type textarea "S"
type textarea "x"
type textarea "St"
type textarea "x"
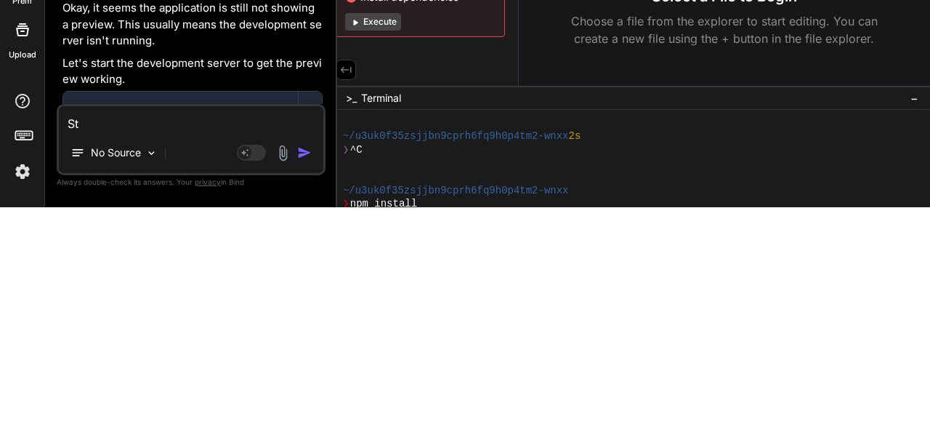
type textarea "Sti"
type textarea "x"
type textarea "Stil"
type textarea "x"
type textarea "Still"
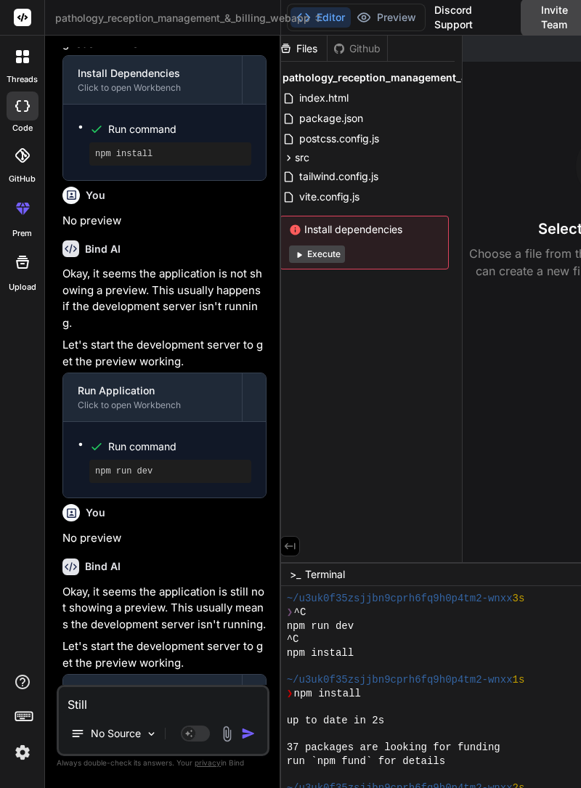
click at [146, 703] on textarea "Still" at bounding box center [163, 700] width 209 height 26
type textarea "x"
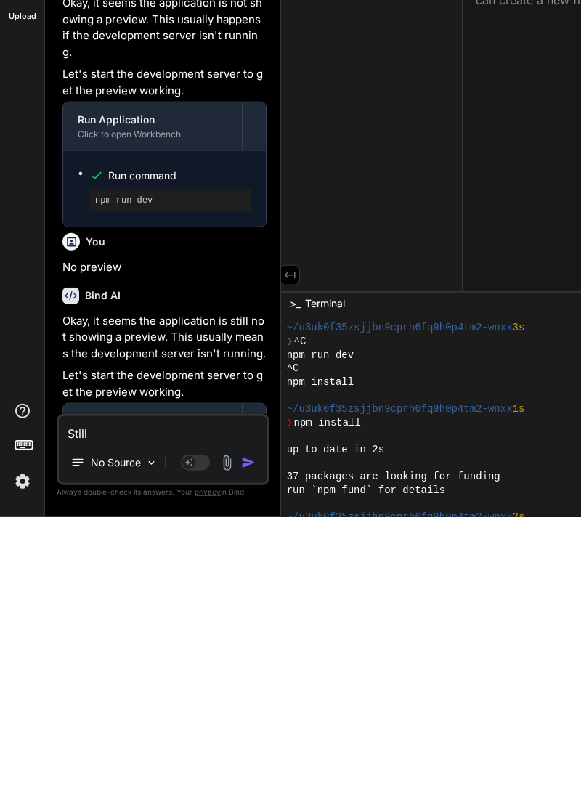
type textarea "Still"
type textarea "x"
type textarea "Still n"
type textarea "x"
type textarea "Still no"
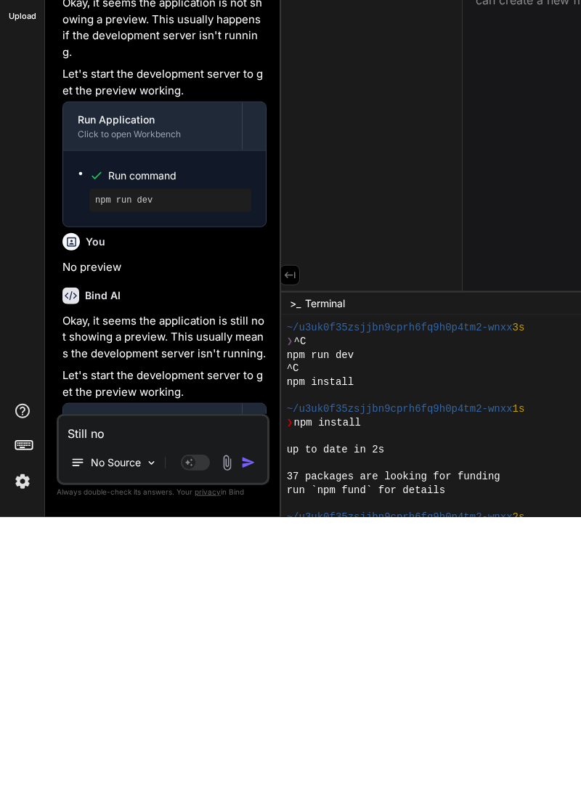
type textarea "x"
type textarea "Still no"
type textarea "x"
type textarea "Still no p"
type textarea "x"
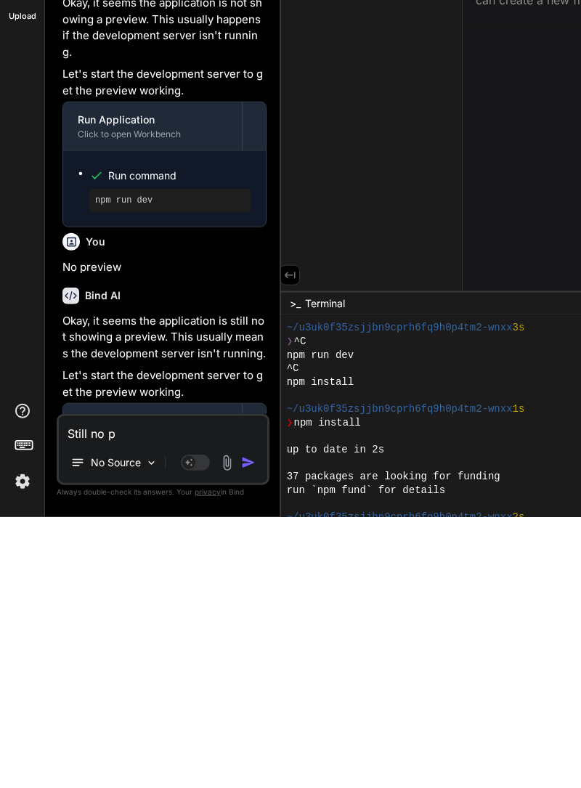
type textarea "Still no pr"
type textarea "x"
type textarea "Still no pre"
type textarea "x"
type textarea "Still no prev"
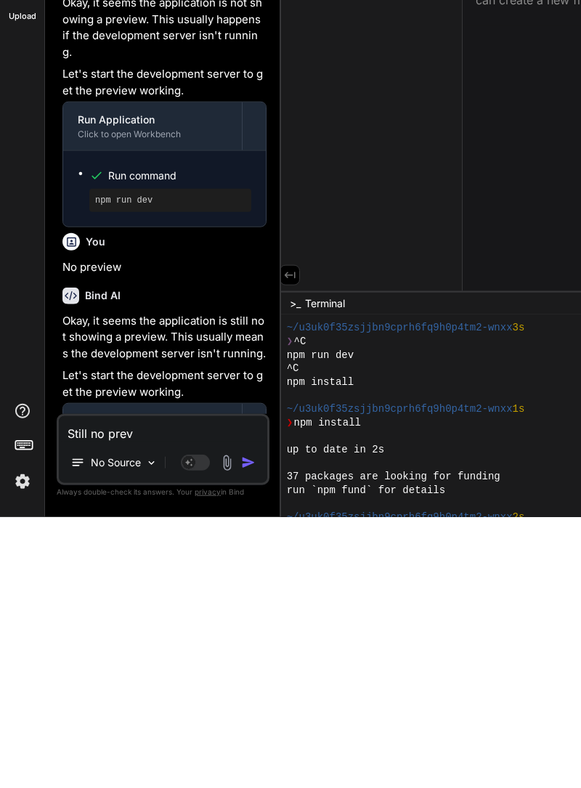
type textarea "x"
type textarea "Still no preview"
type textarea "x"
type textarea "Still no preview"
click at [246, 733] on img "button" at bounding box center [248, 734] width 15 height 15
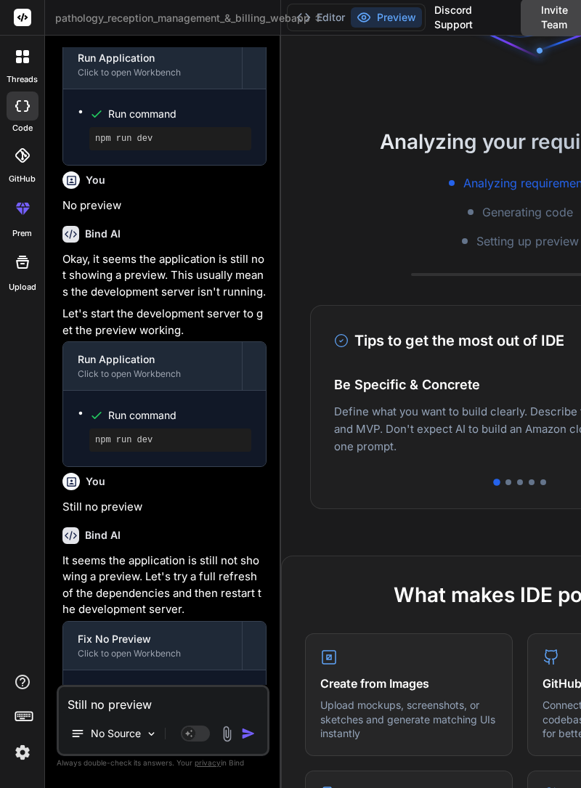
scroll to position [0, 0]
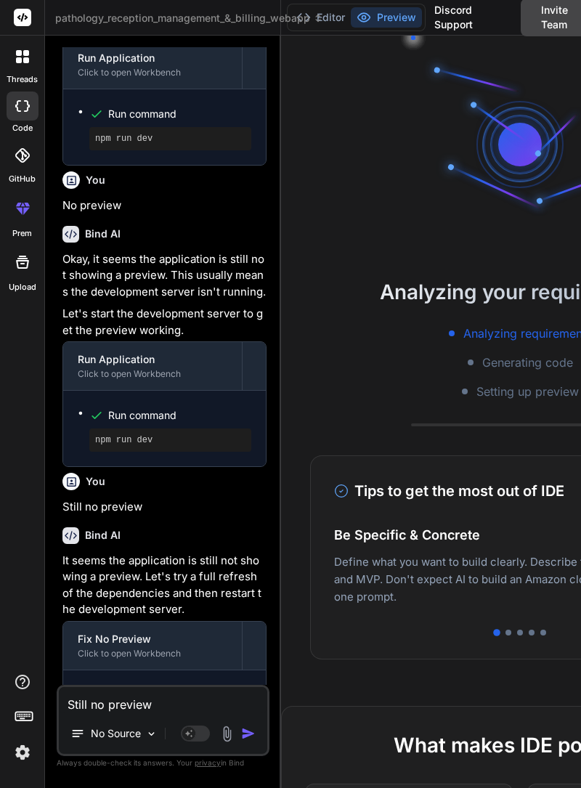
click at [327, 23] on button "Editor" at bounding box center [321, 17] width 60 height 20
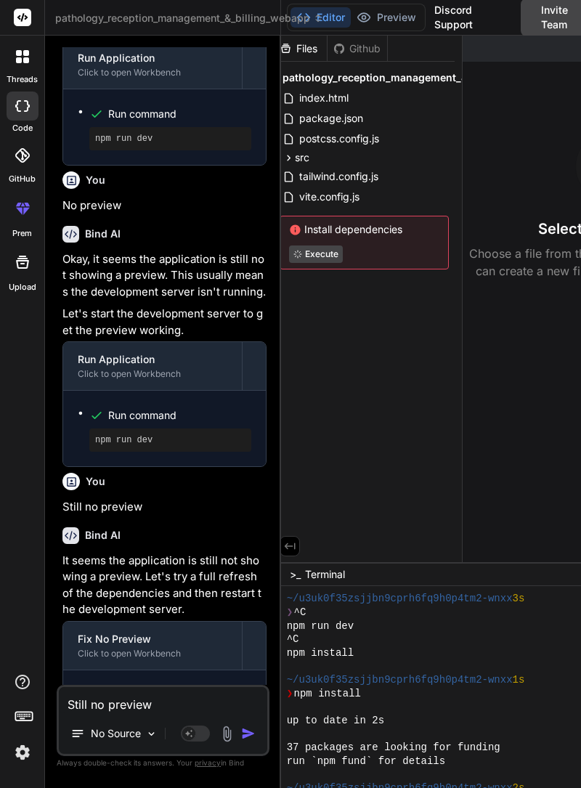
scroll to position [2017, 0]
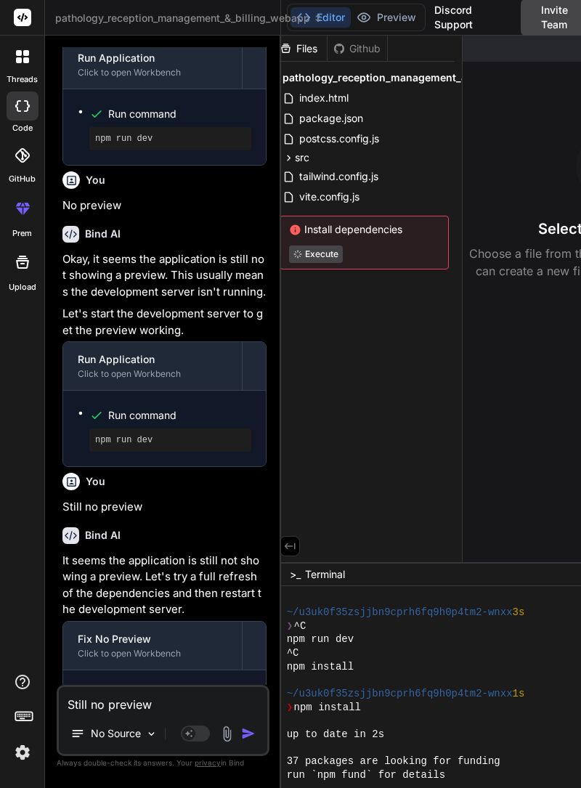
type textarea "x"
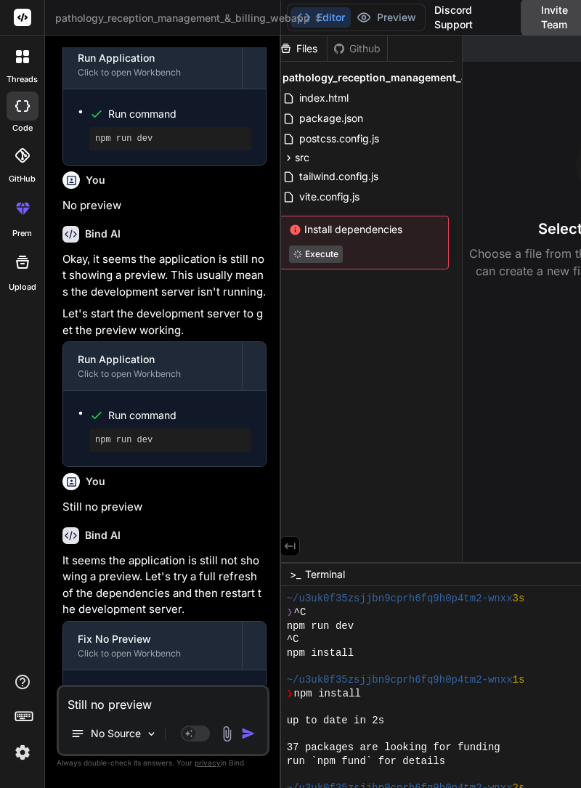
scroll to position [3193, 0]
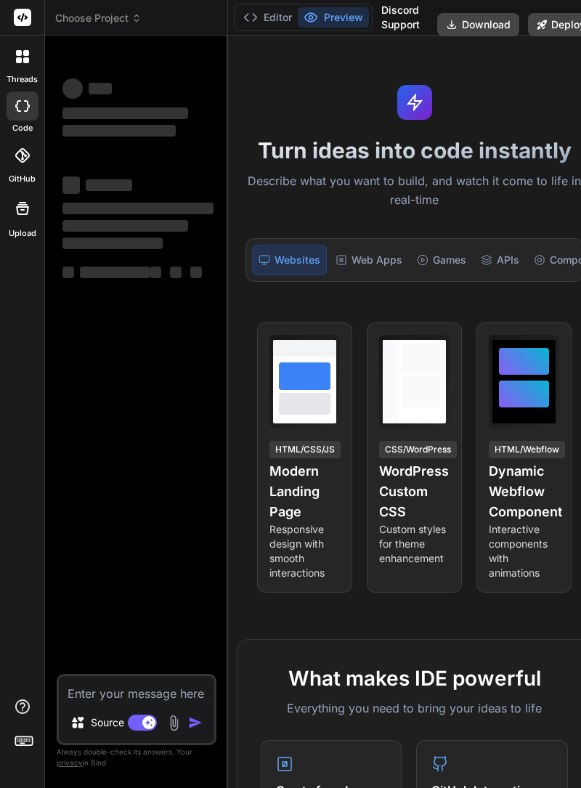
type textarea "x"
click at [273, 24] on button "Editor" at bounding box center [268, 17] width 60 height 20
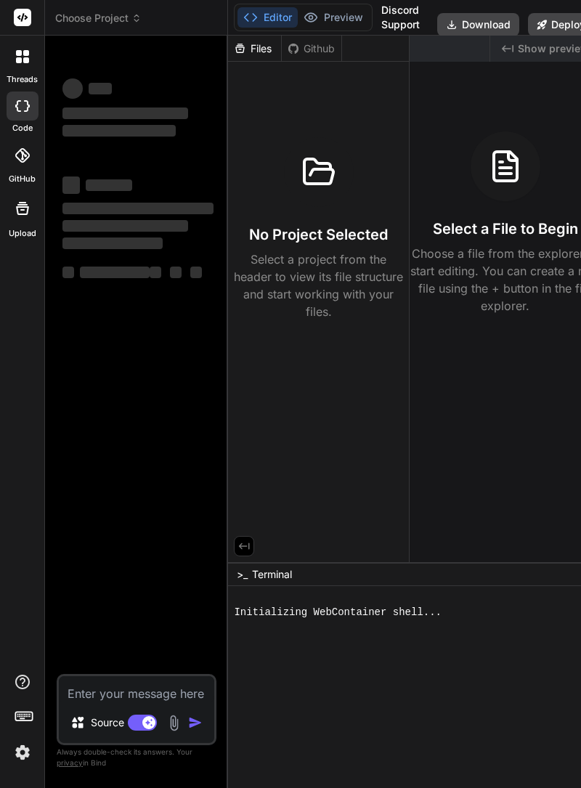
click at [137, 20] on icon at bounding box center [136, 21] width 4 height 2
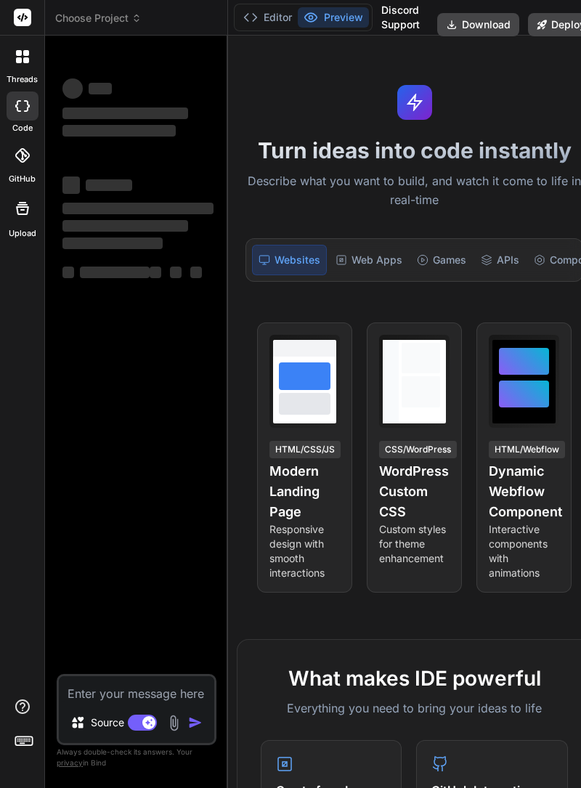
click at [135, 22] on icon at bounding box center [137, 18] width 10 height 10
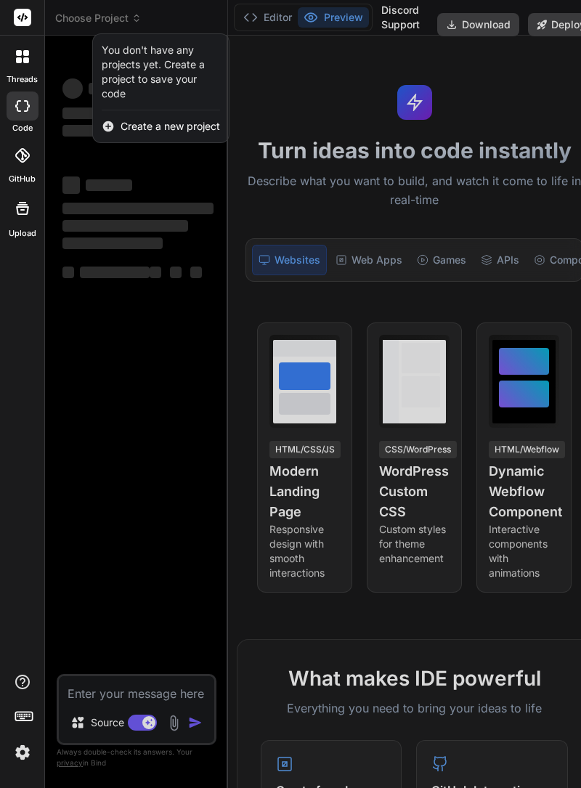
type textarea "x"
click at [113, 8] on div at bounding box center [290, 394] width 581 height 788
click at [113, 13] on span "Choose Project" at bounding box center [98, 18] width 86 height 15
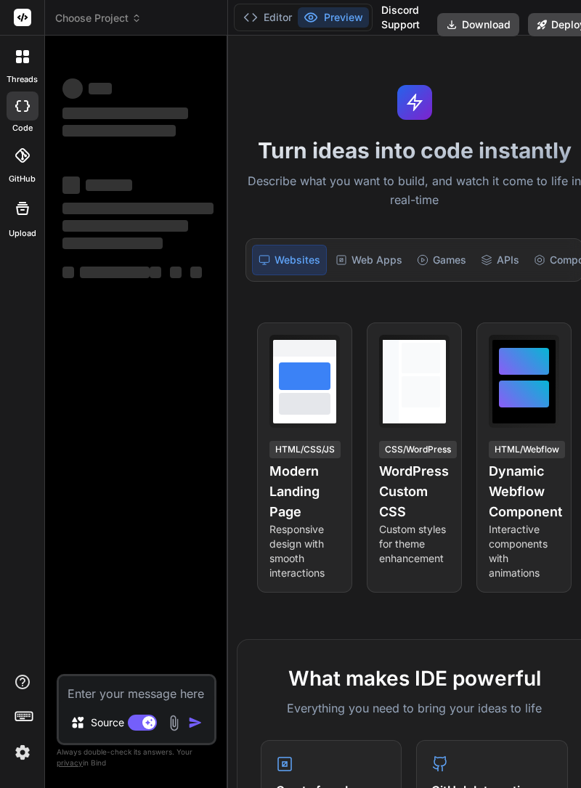
click at [137, 15] on icon at bounding box center [137, 18] width 10 height 10
click at [121, 13] on span "Choose Project" at bounding box center [98, 18] width 86 height 15
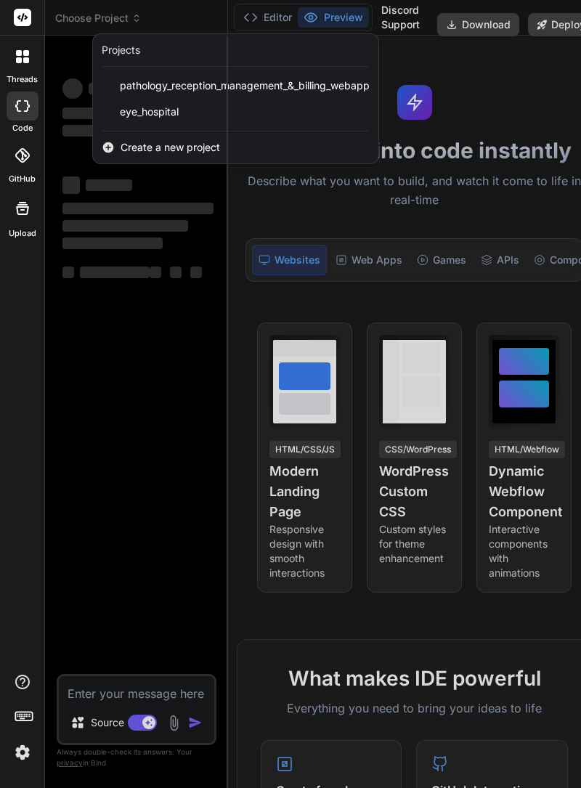
click at [282, 23] on div at bounding box center [290, 394] width 581 height 788
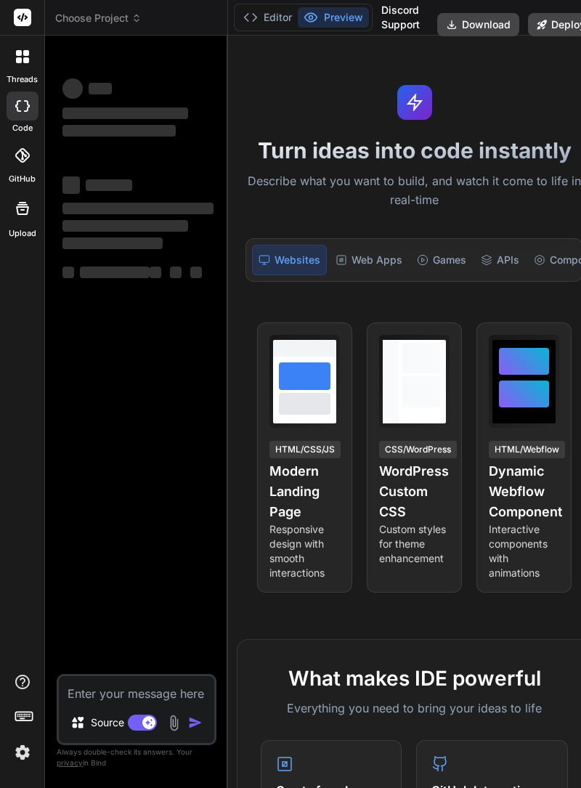
click at [137, 20] on icon at bounding box center [137, 18] width 10 height 10
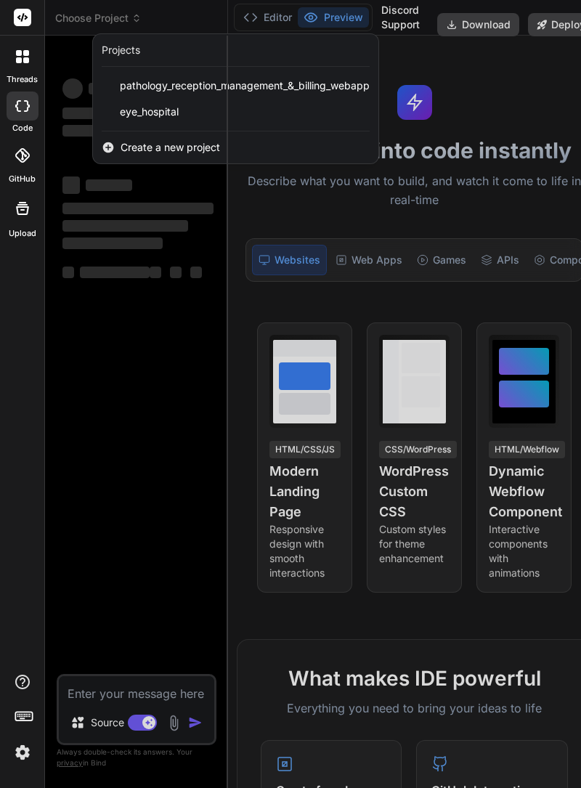
click at [251, 86] on span "pathology_reception_management_&_billing_webapp" at bounding box center [245, 85] width 250 height 15
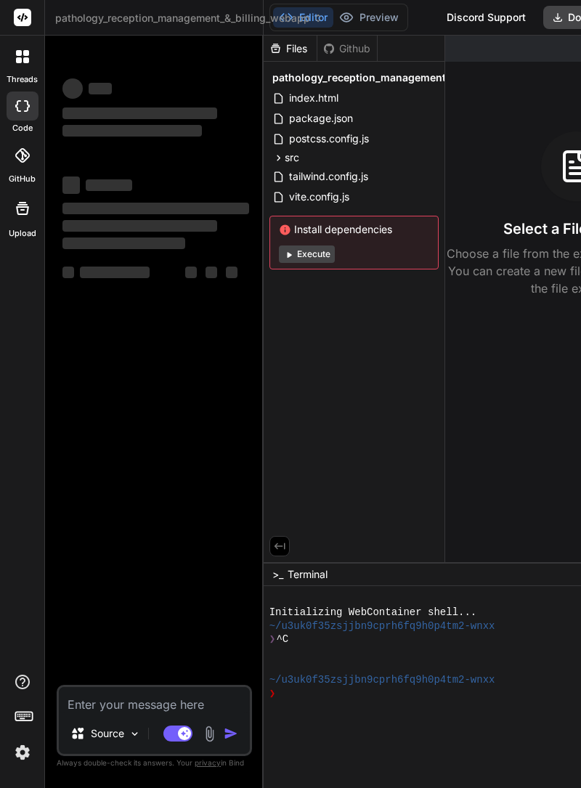
click at [319, 254] on button "Execute" at bounding box center [307, 254] width 56 height 17
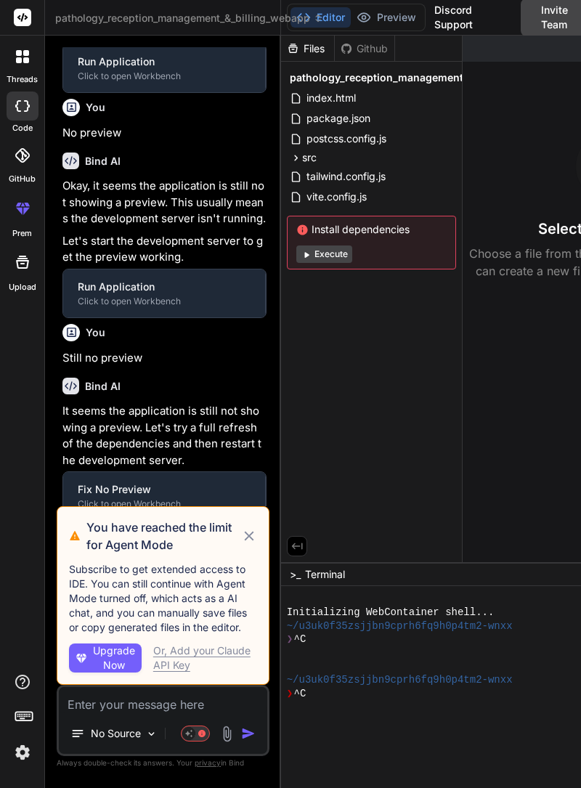
scroll to position [41, 0]
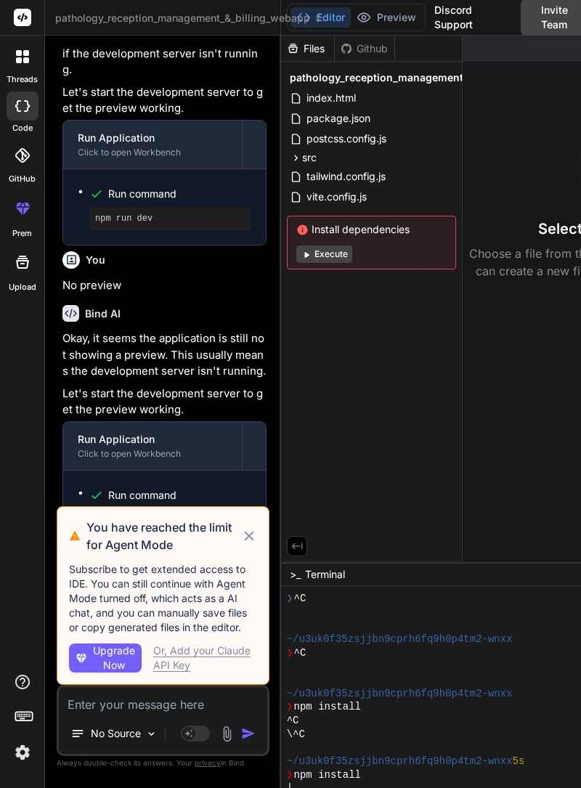
click at [253, 545] on icon at bounding box center [249, 536] width 16 height 17
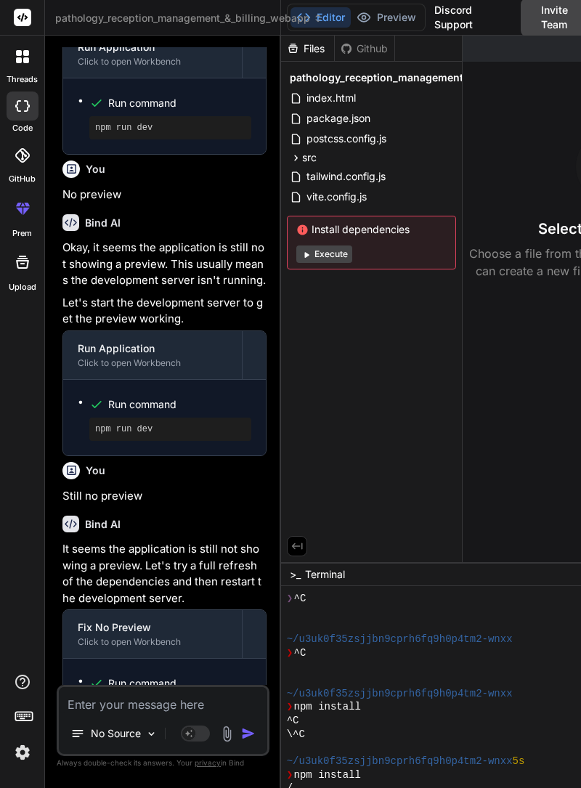
scroll to position [903, 0]
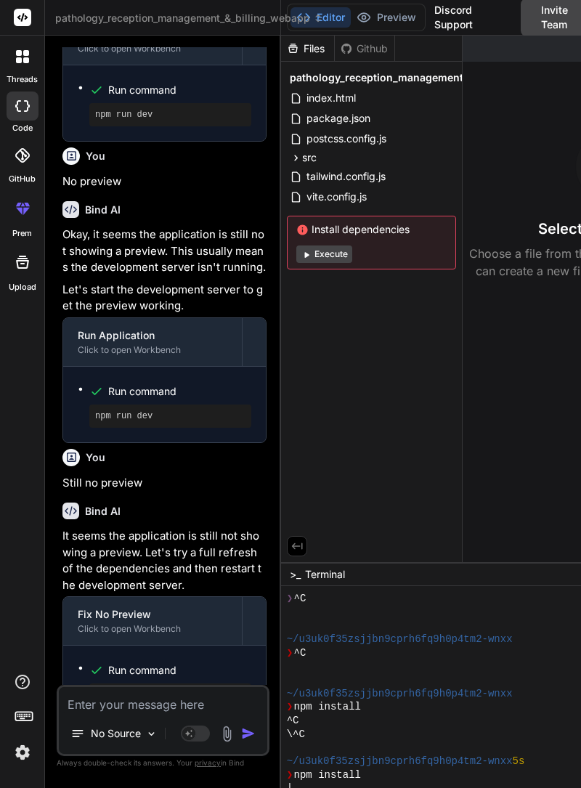
click at [179, 714] on textarea at bounding box center [163, 700] width 209 height 26
type textarea "x"
type textarea "S"
type textarea "x"
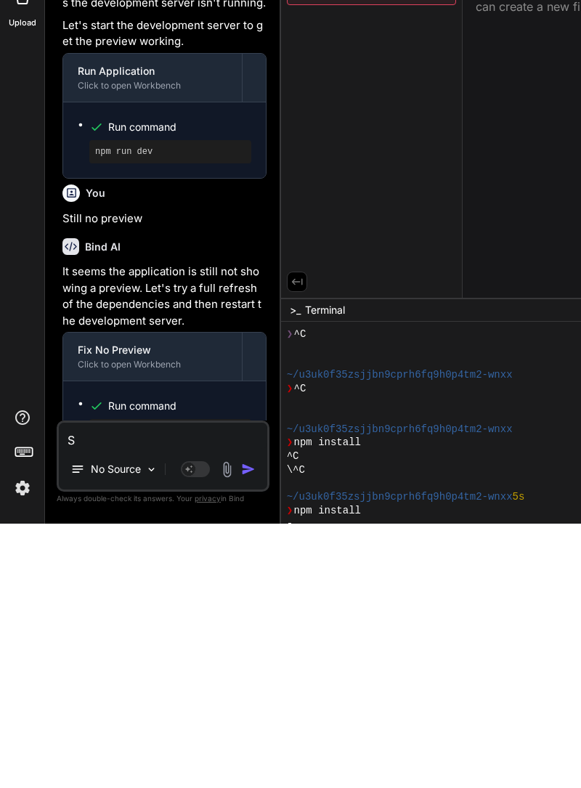
type textarea "St"
type textarea "x"
type textarea "Sti"
type textarea "x"
type textarea "Stil"
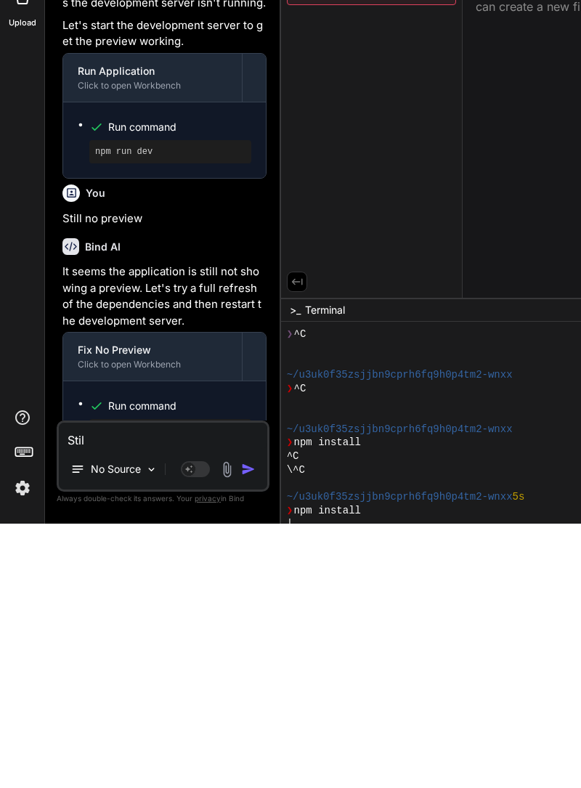
type textarea "x"
type textarea "Still"
type textarea "x"
type textarea "Still"
type textarea "x"
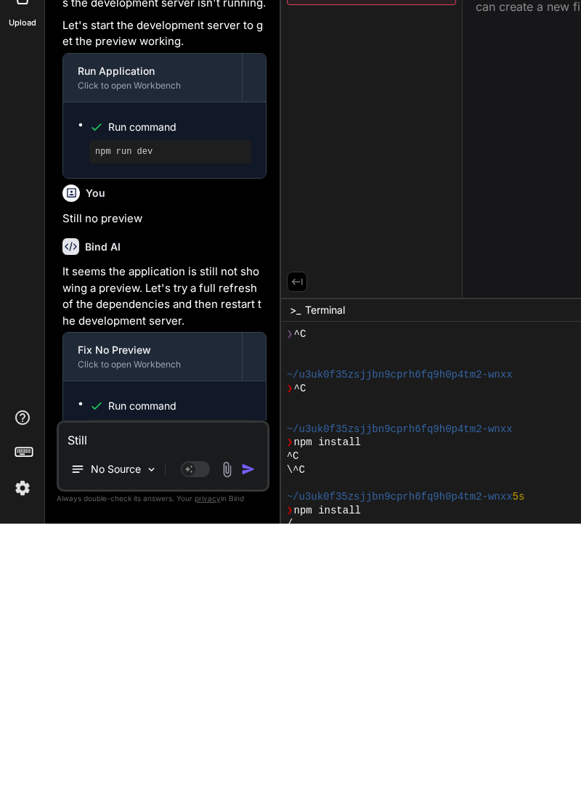
type textarea "Still n"
type textarea "x"
type textarea "Still no"
type textarea "x"
type textarea "Still no"
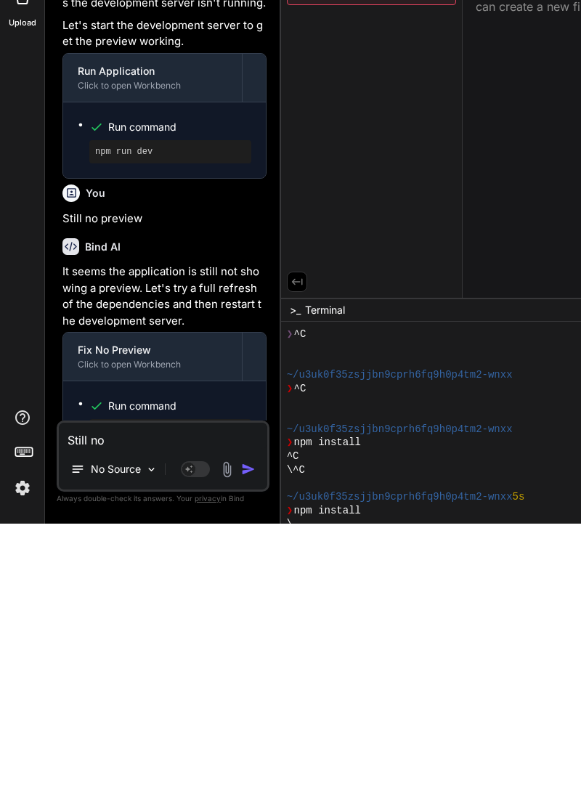
type textarea "x"
type textarea "Still no p"
type textarea "x"
type textarea "Still no pr"
type textarea "x"
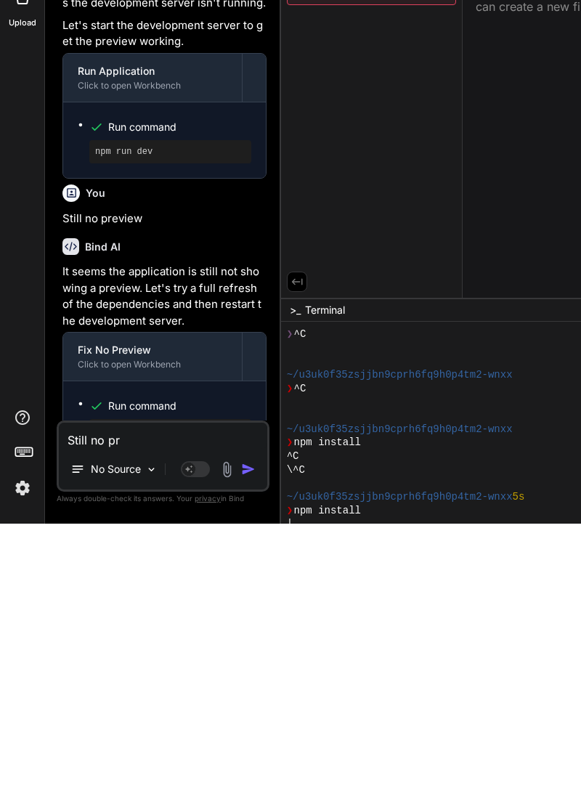
type textarea "Still no pre"
type textarea "x"
type textarea "Still no prev"
type textarea "x"
type textarea "Still no preview"
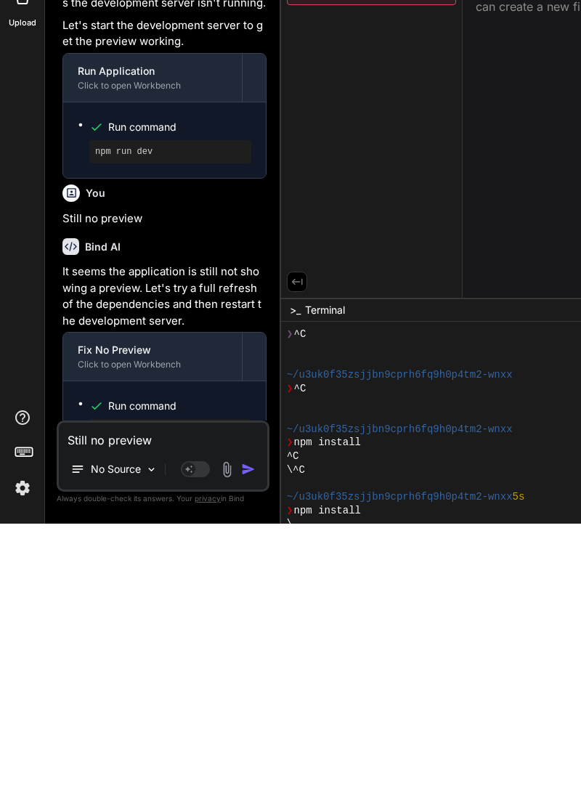
type textarea "x"
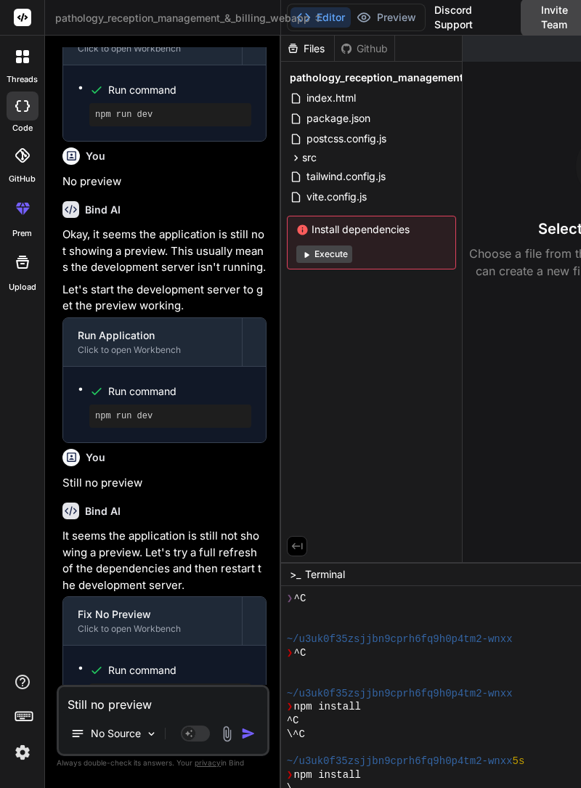
type textarea "Still no preview"
click at [336, 256] on button "Execute" at bounding box center [324, 254] width 56 height 17
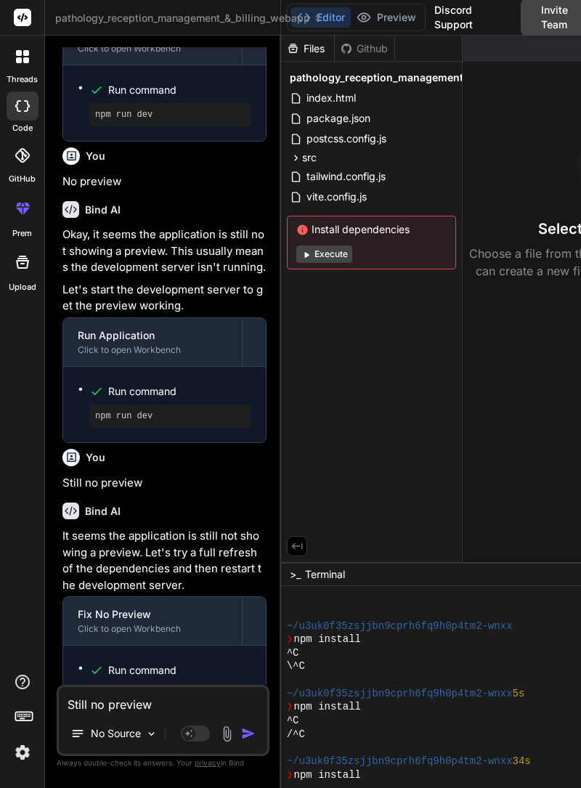
scroll to position [108, 0]
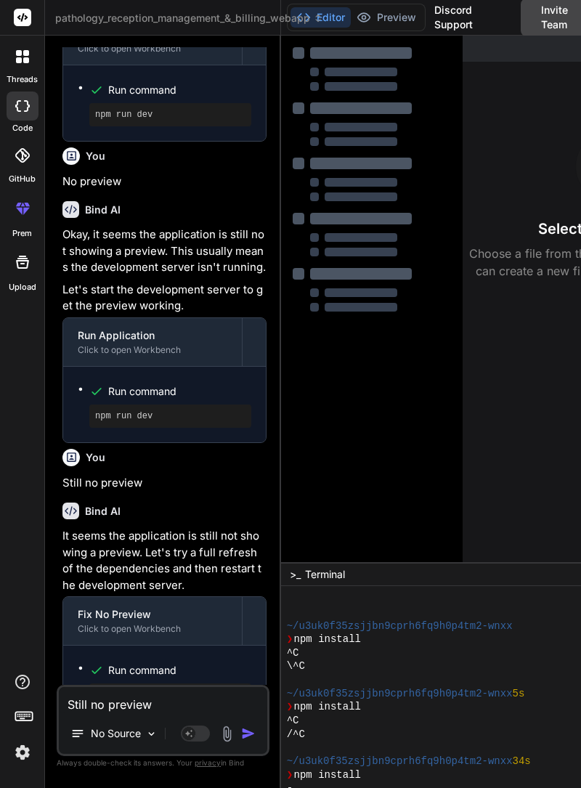
click at [244, 741] on img "button" at bounding box center [248, 734] width 15 height 15
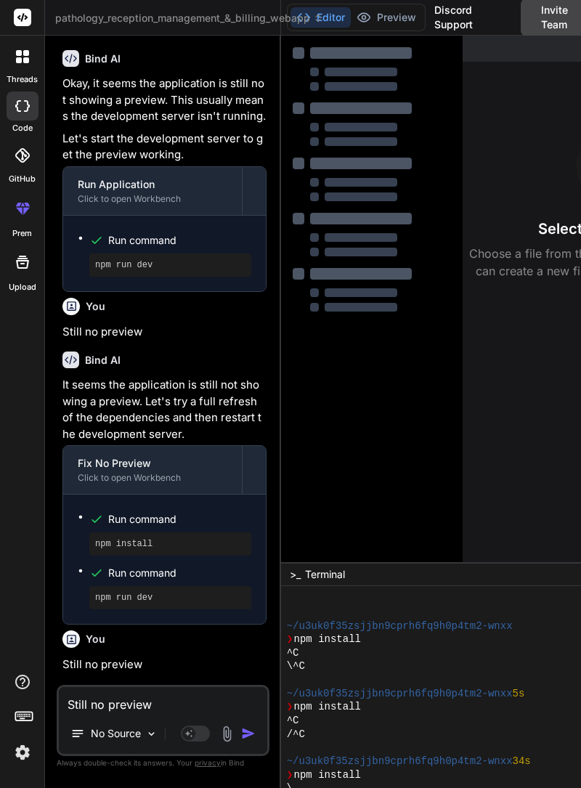
click at [336, 17] on button "Editor" at bounding box center [321, 17] width 60 height 20
click at [410, 408] on div at bounding box center [372, 381] width 182 height 691
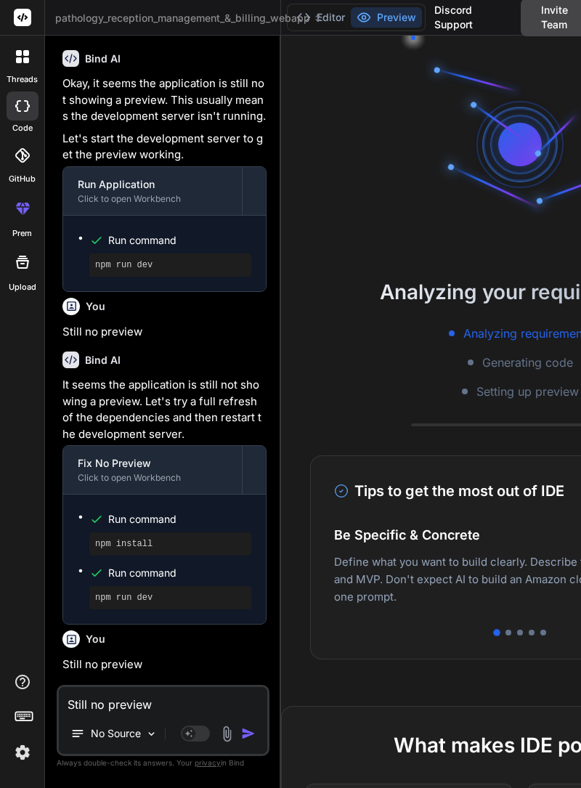
click at [335, 21] on button "Editor" at bounding box center [321, 17] width 60 height 20
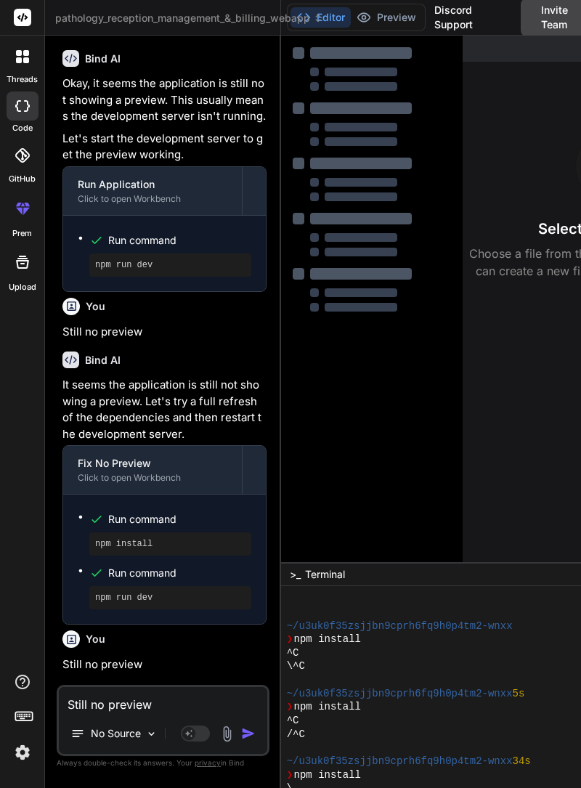
click at [395, 20] on button "Preview" at bounding box center [386, 17] width 71 height 20
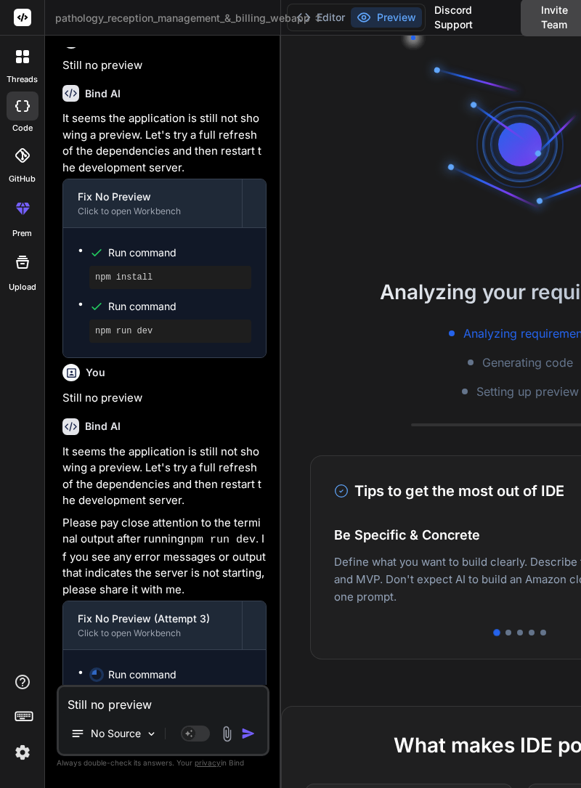
scroll to position [1324, 0]
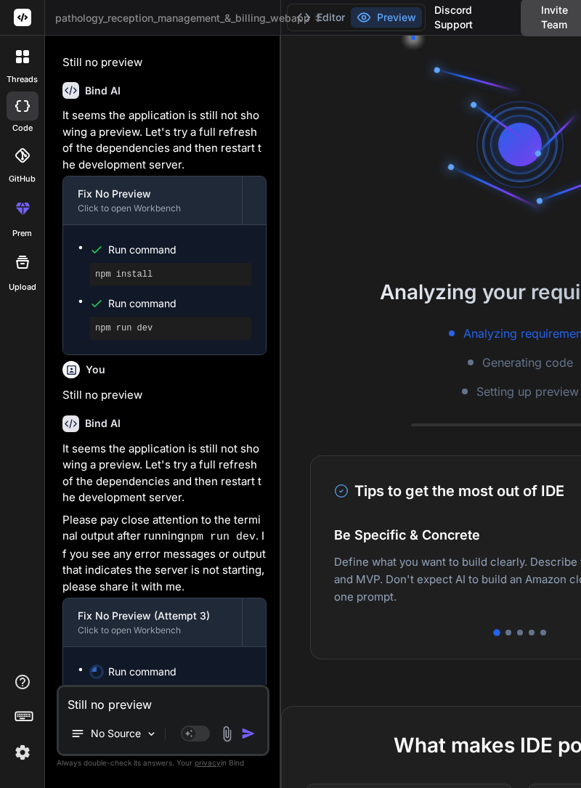
click at [348, 20] on button "Editor" at bounding box center [321, 17] width 60 height 20
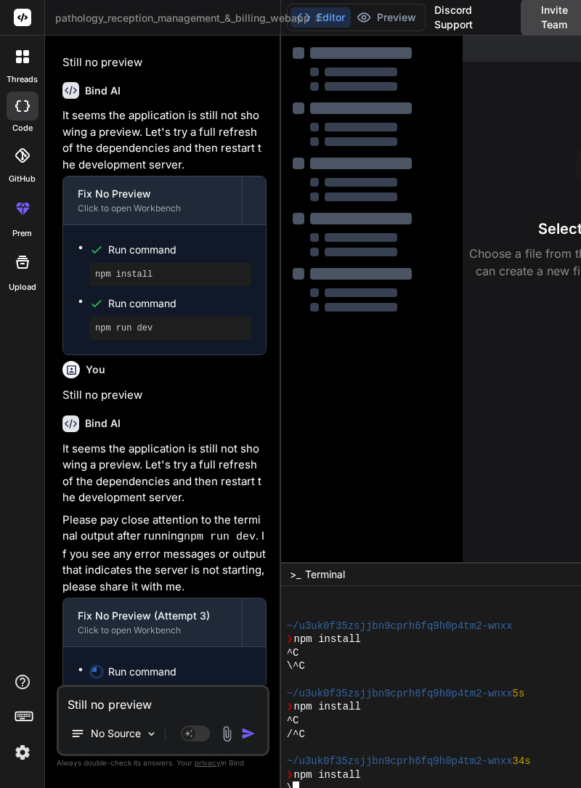
scroll to position [70, 0]
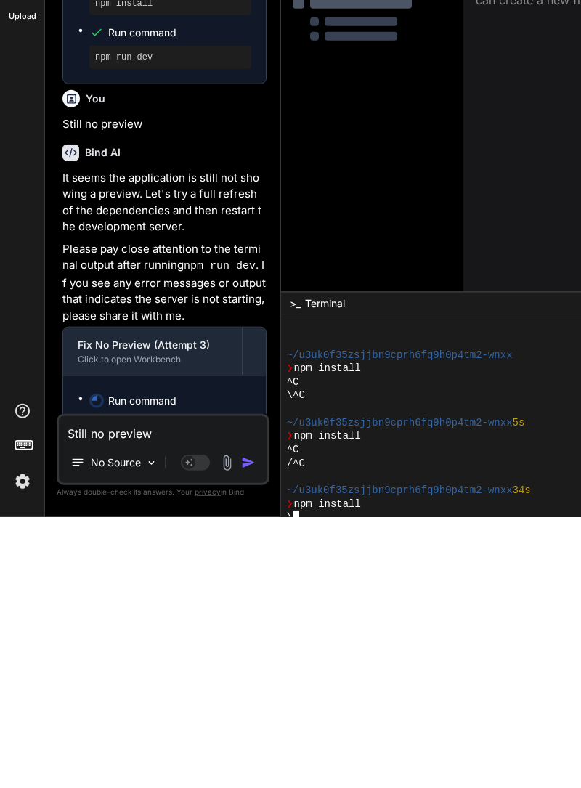
click at [534, 701] on div "❯ npm install" at bounding box center [513, 708] width 452 height 14
click at [354, 660] on div "\^C" at bounding box center [513, 667] width 452 height 14
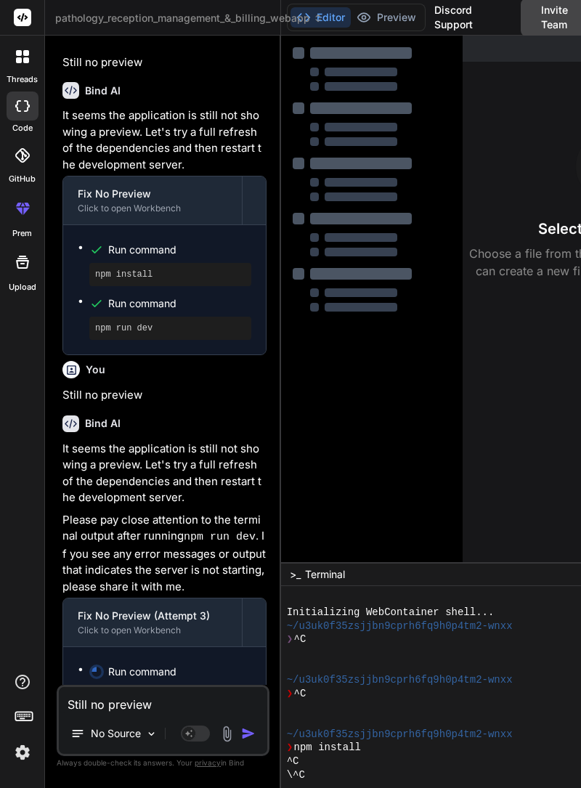
type textarea "x"
click at [57, 785] on div "You Fix it Bind AI "Fix it" is a bit too general. To help you effectively, I ne…" at bounding box center [163, 417] width 213 height 740
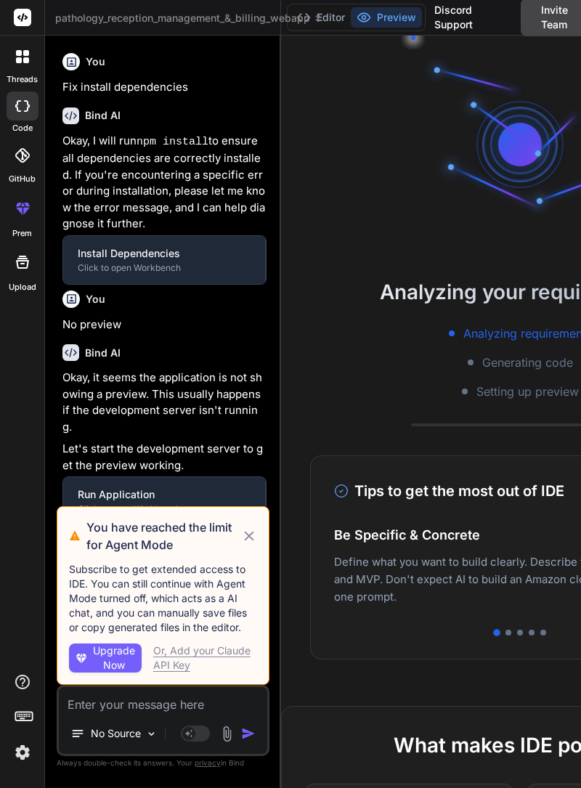
type textarea "x"
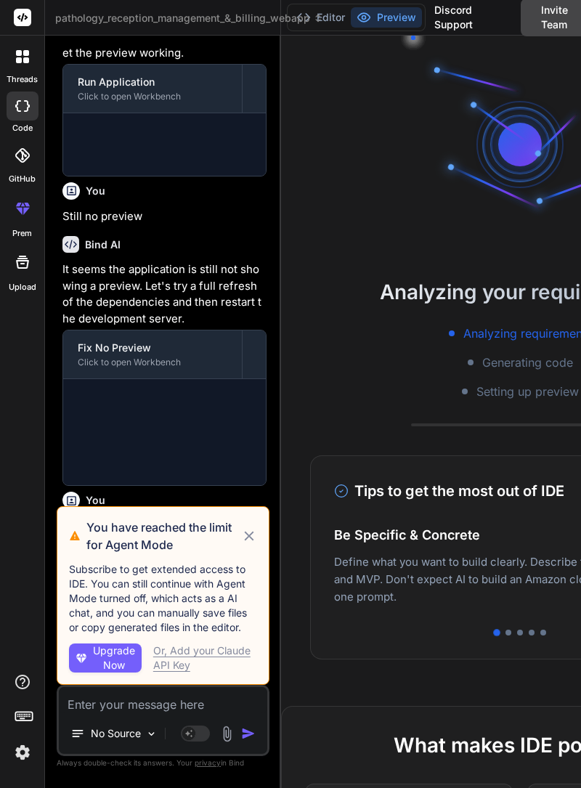
scroll to position [676, 0]
